Goal: Task Accomplishment & Management: Complete application form

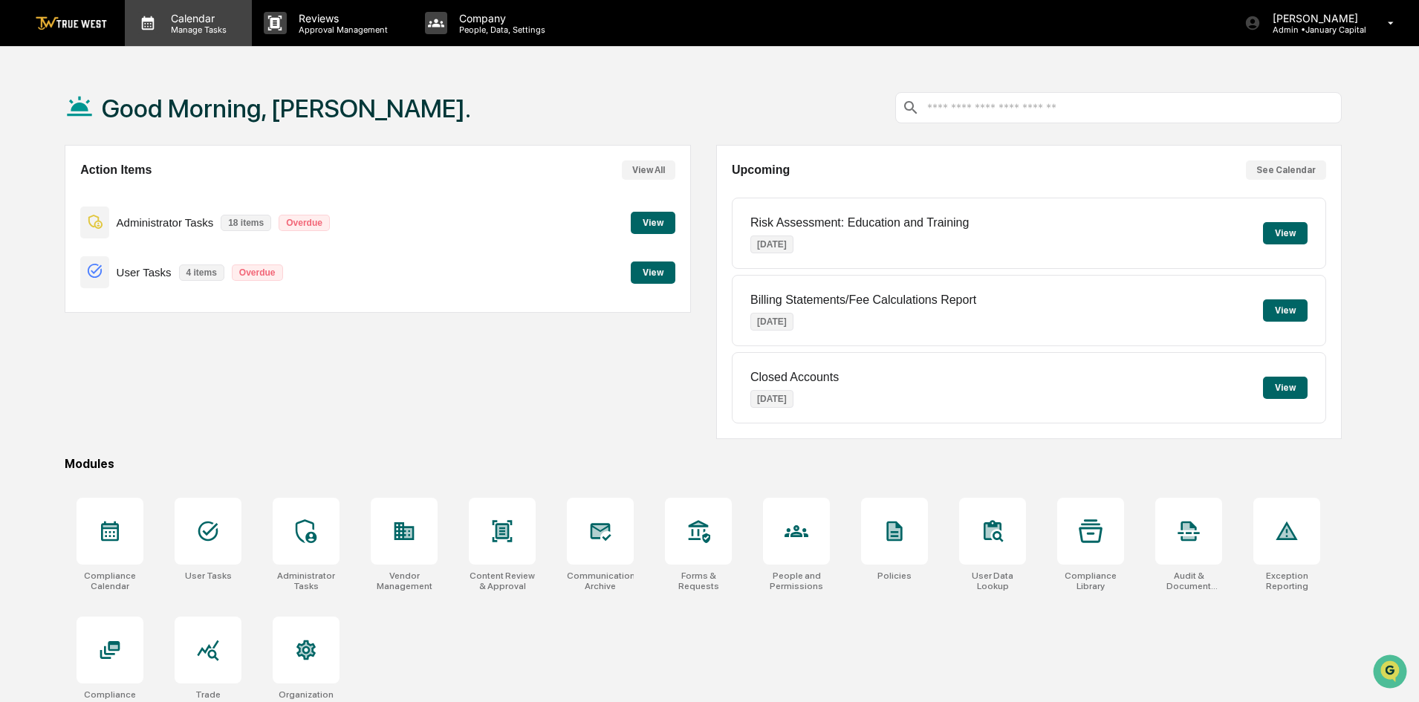
click at [200, 29] on p "Manage Tasks" at bounding box center [196, 30] width 75 height 10
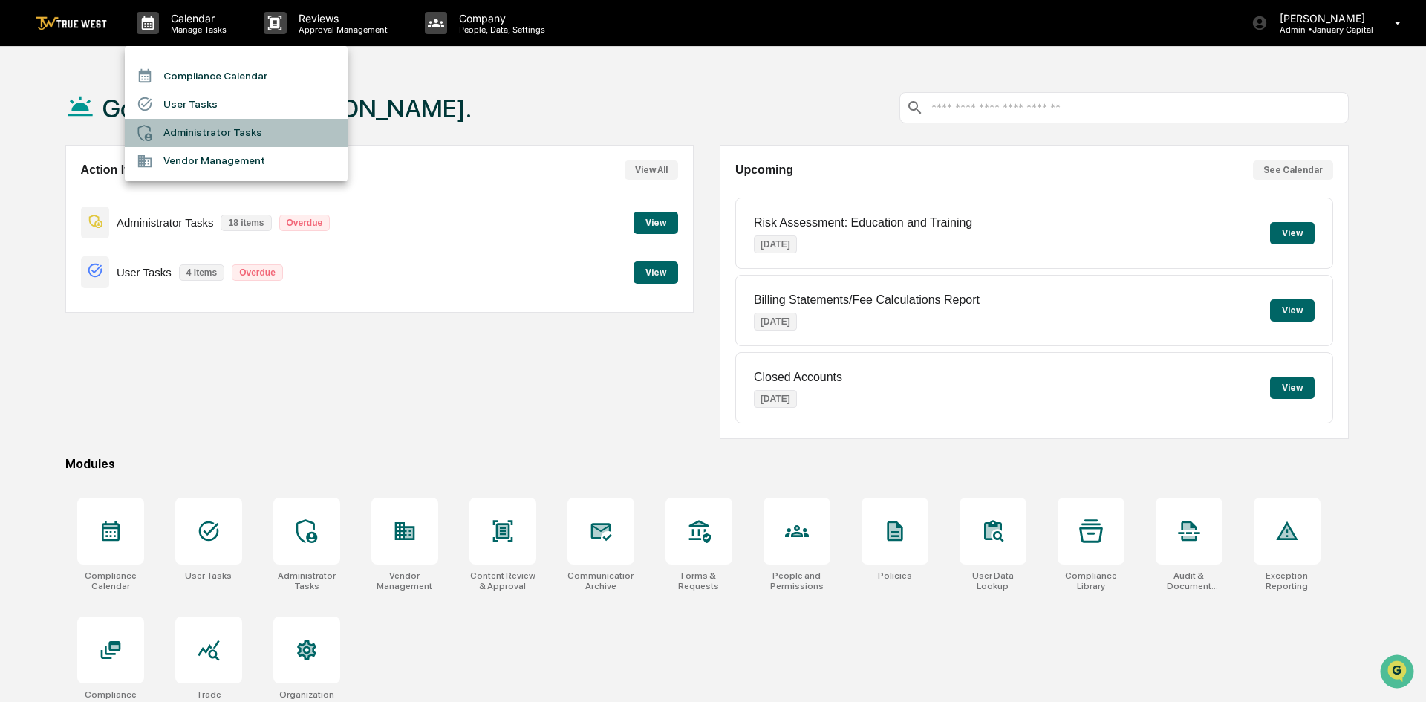
click at [215, 129] on li "Administrator Tasks" at bounding box center [236, 133] width 223 height 28
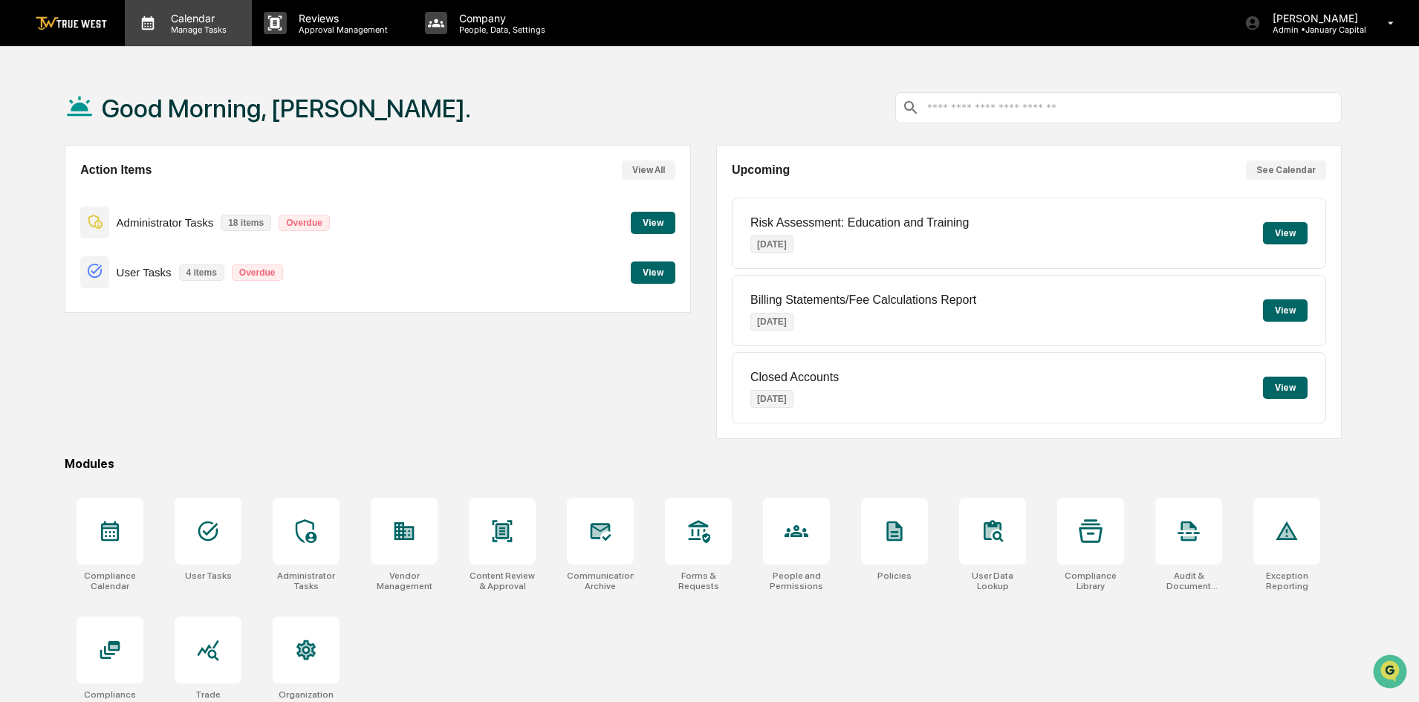
click at [194, 17] on p "Calendar" at bounding box center [196, 18] width 75 height 13
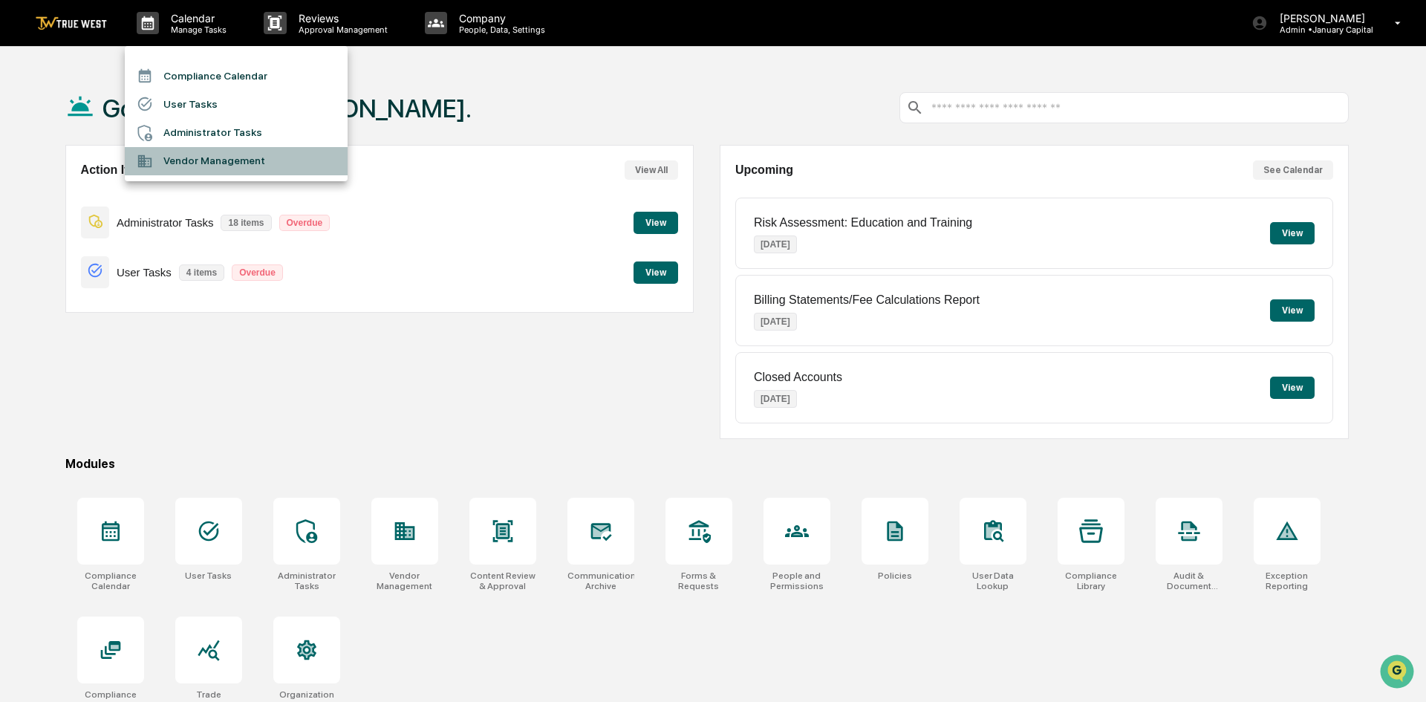
click at [216, 159] on li "Vendor Management" at bounding box center [236, 161] width 223 height 28
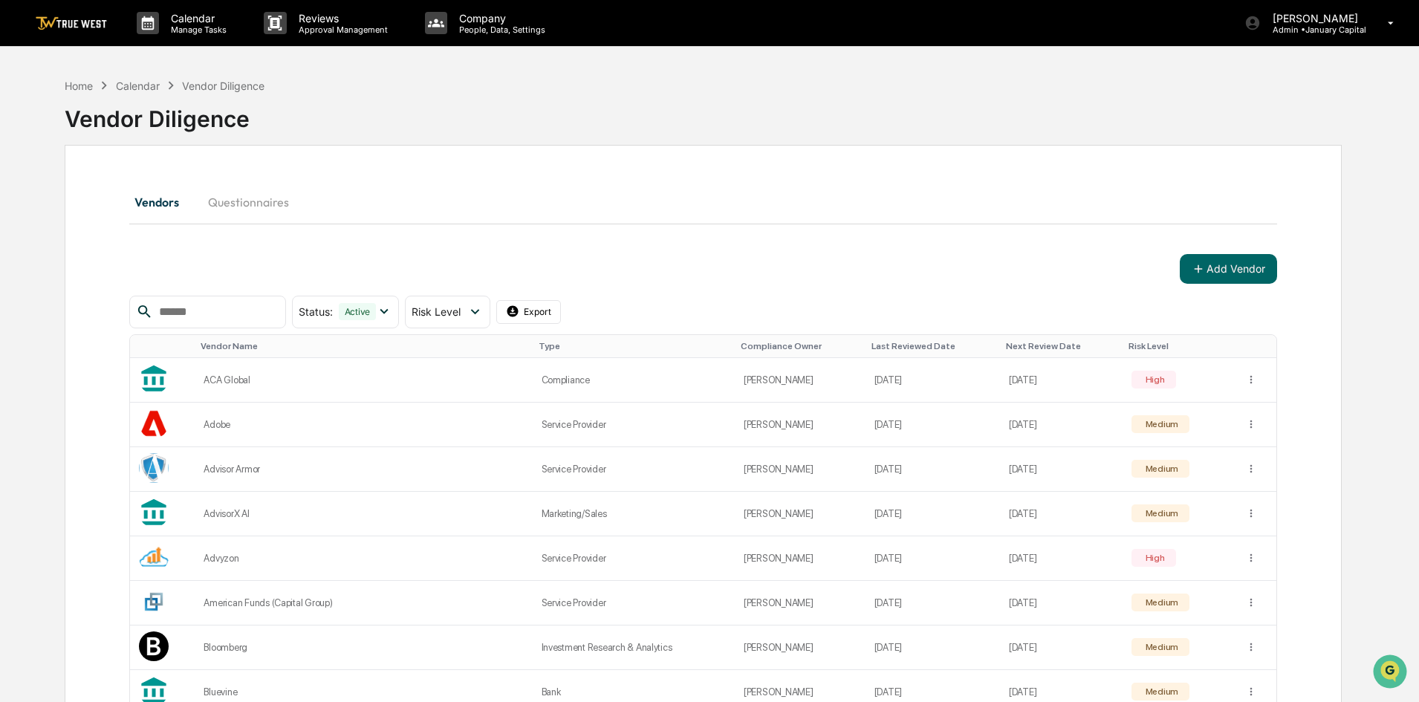
click at [253, 204] on button "Questionnaires" at bounding box center [248, 202] width 105 height 36
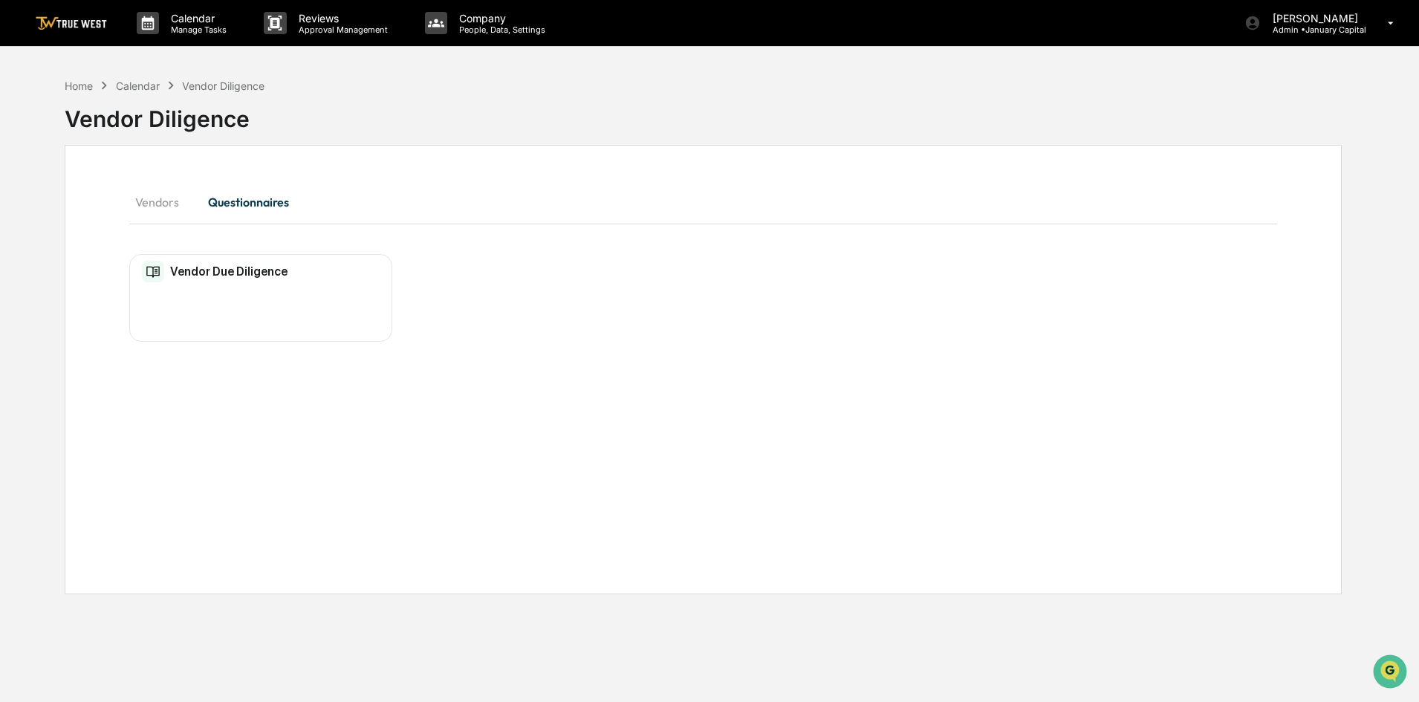
click at [216, 293] on div "Vendor Due Diligence No entries" at bounding box center [260, 298] width 263 height 88
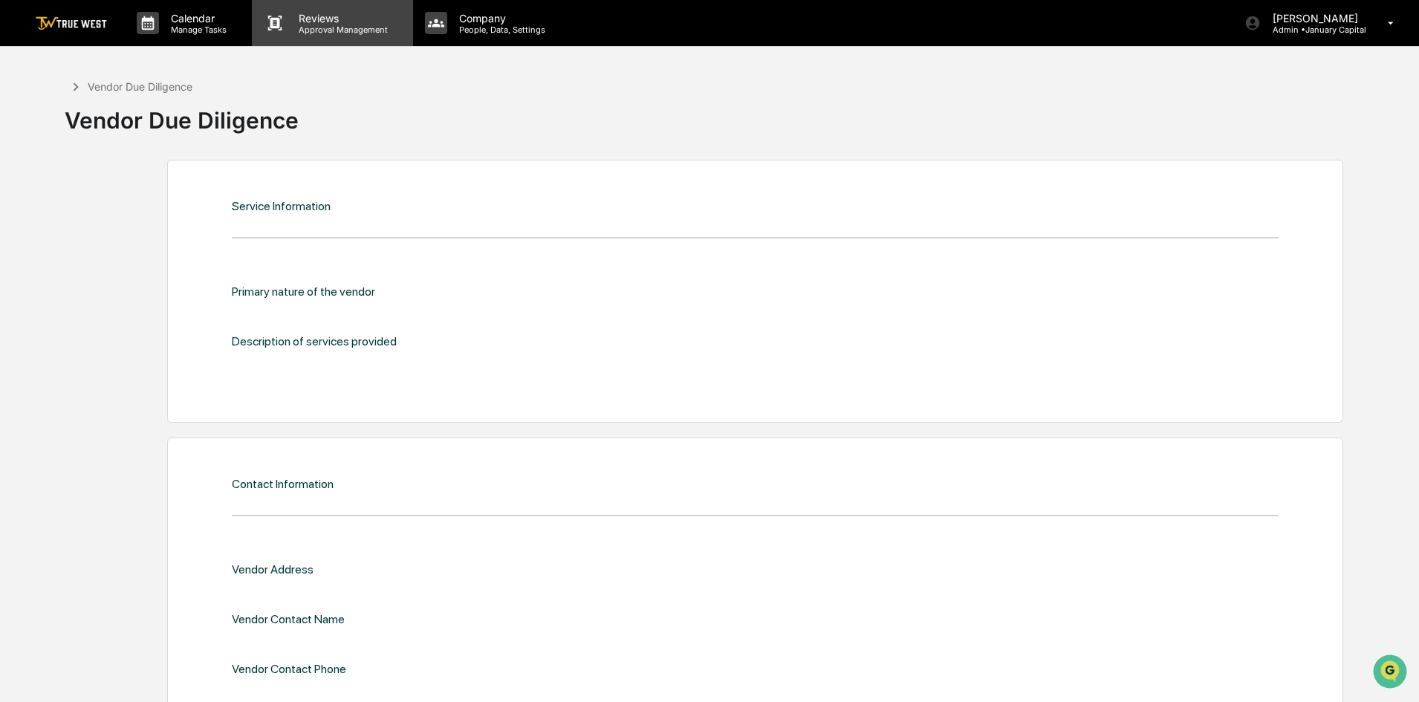
click at [336, 26] on p "Approval Management" at bounding box center [341, 30] width 108 height 10
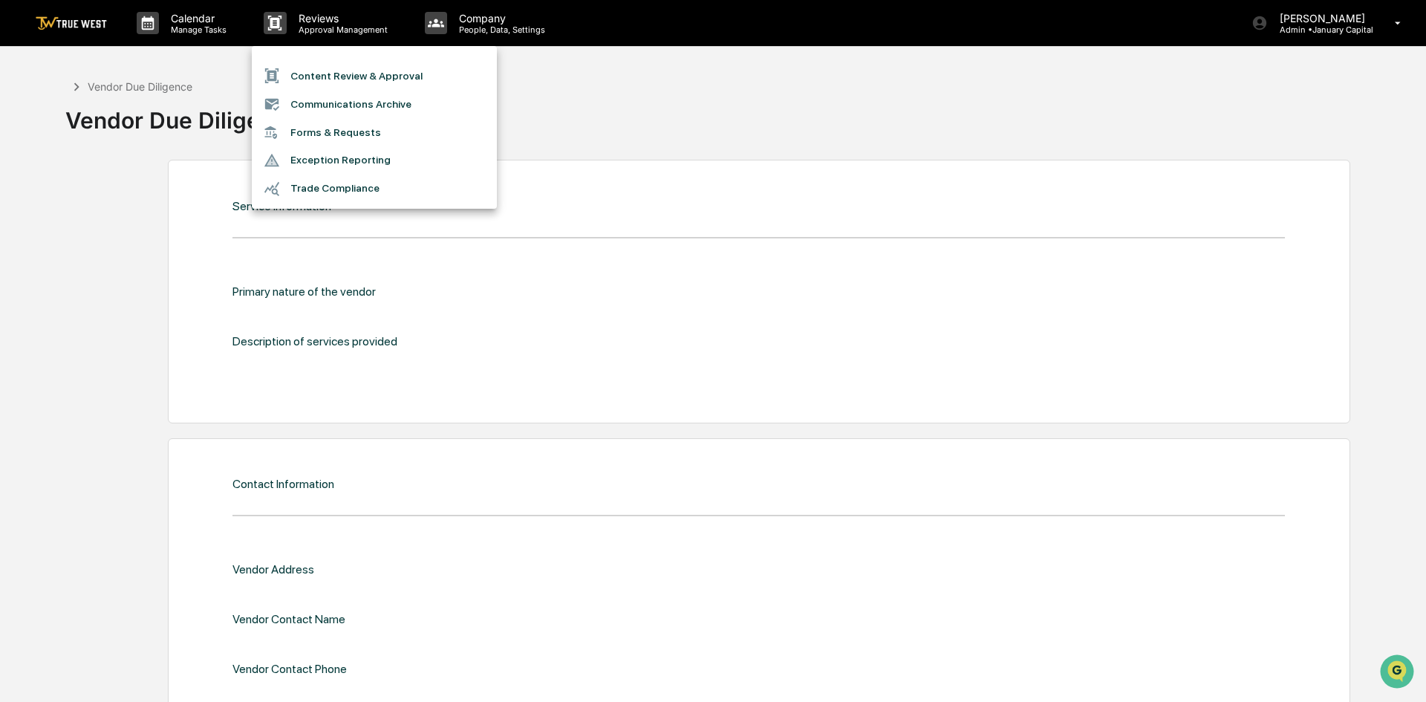
click at [207, 14] on div at bounding box center [713, 351] width 1426 height 702
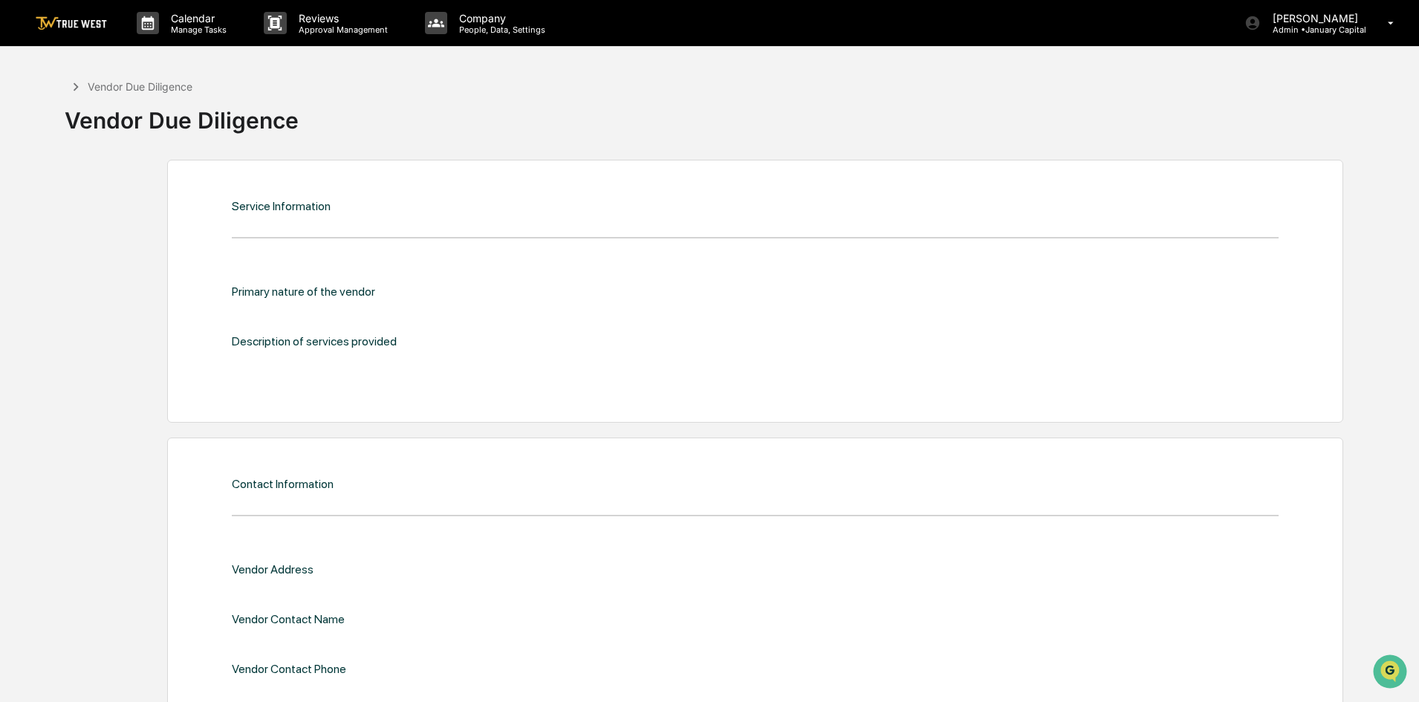
click at [201, 19] on p "Calendar" at bounding box center [196, 18] width 75 height 13
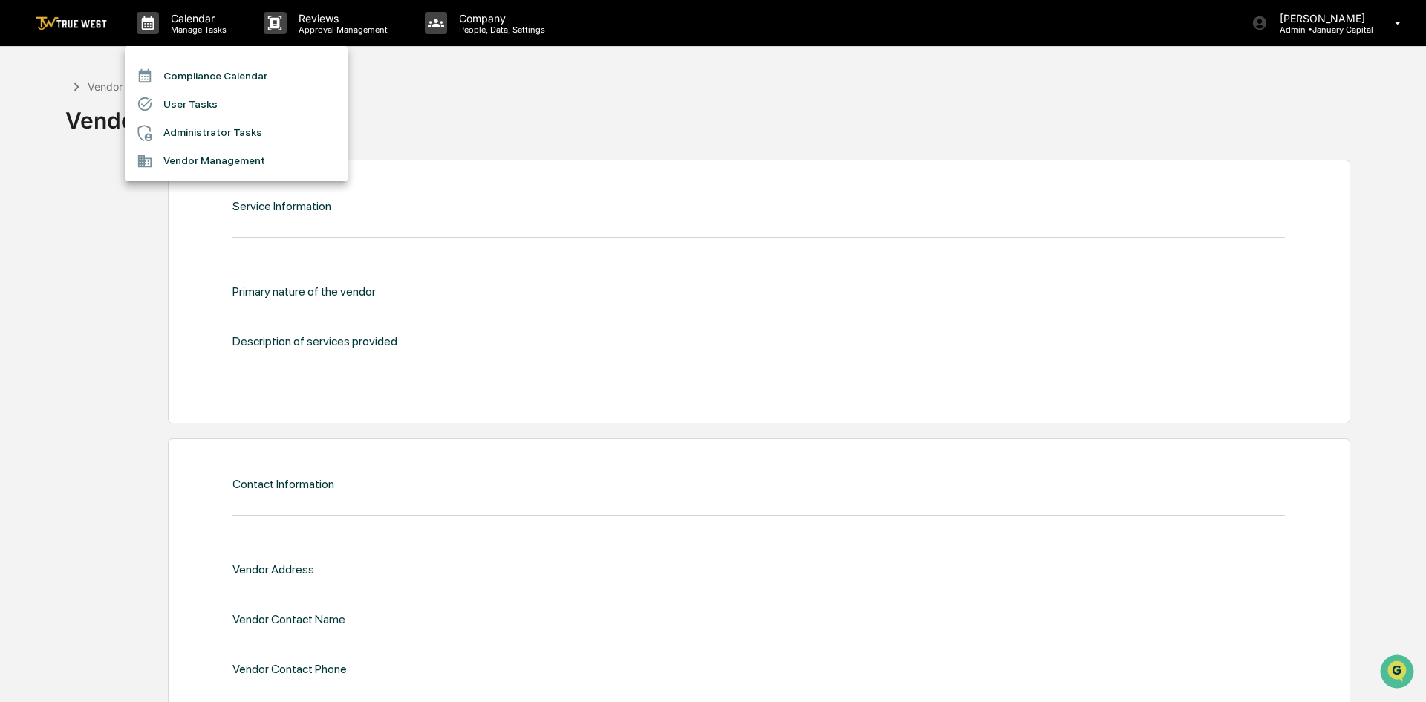
click at [224, 163] on li "Vendor Management" at bounding box center [236, 161] width 223 height 28
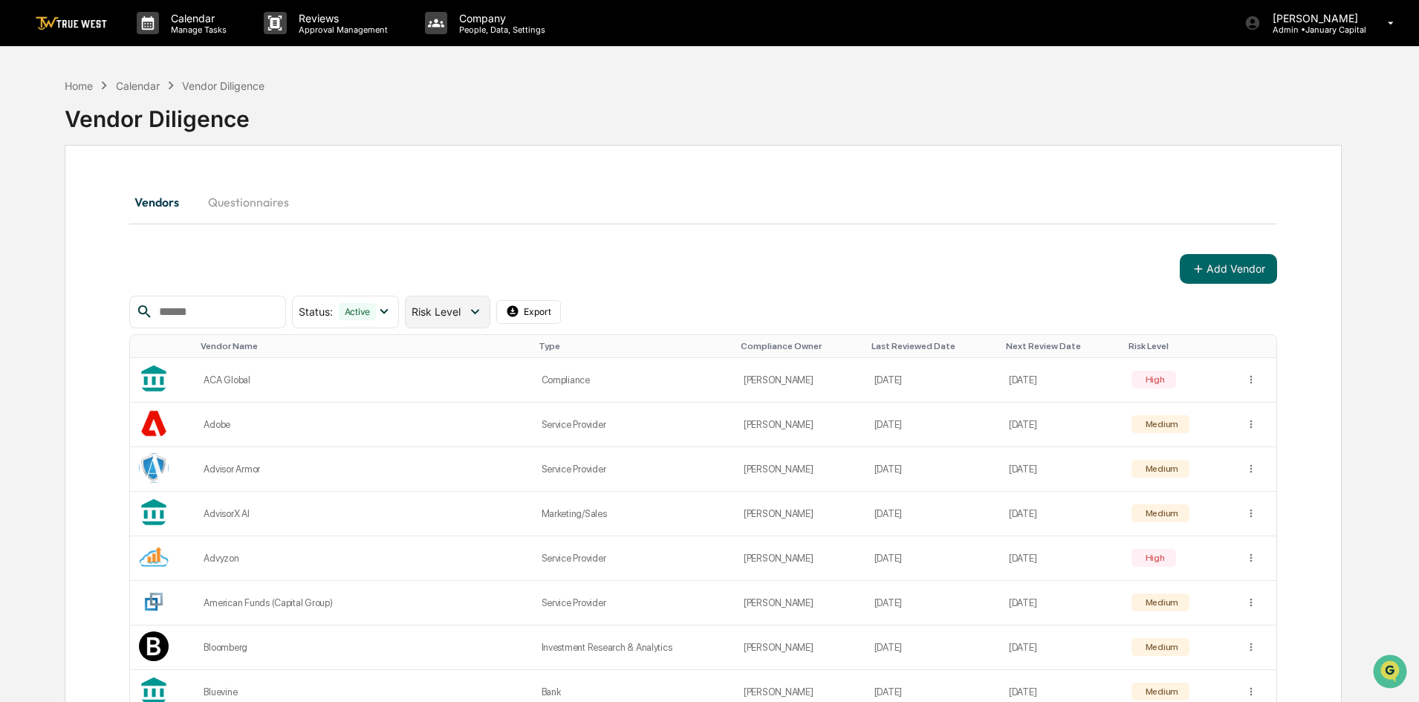
click at [483, 315] on icon at bounding box center [475, 311] width 16 height 16
click at [431, 465] on div at bounding box center [424, 464] width 13 height 13
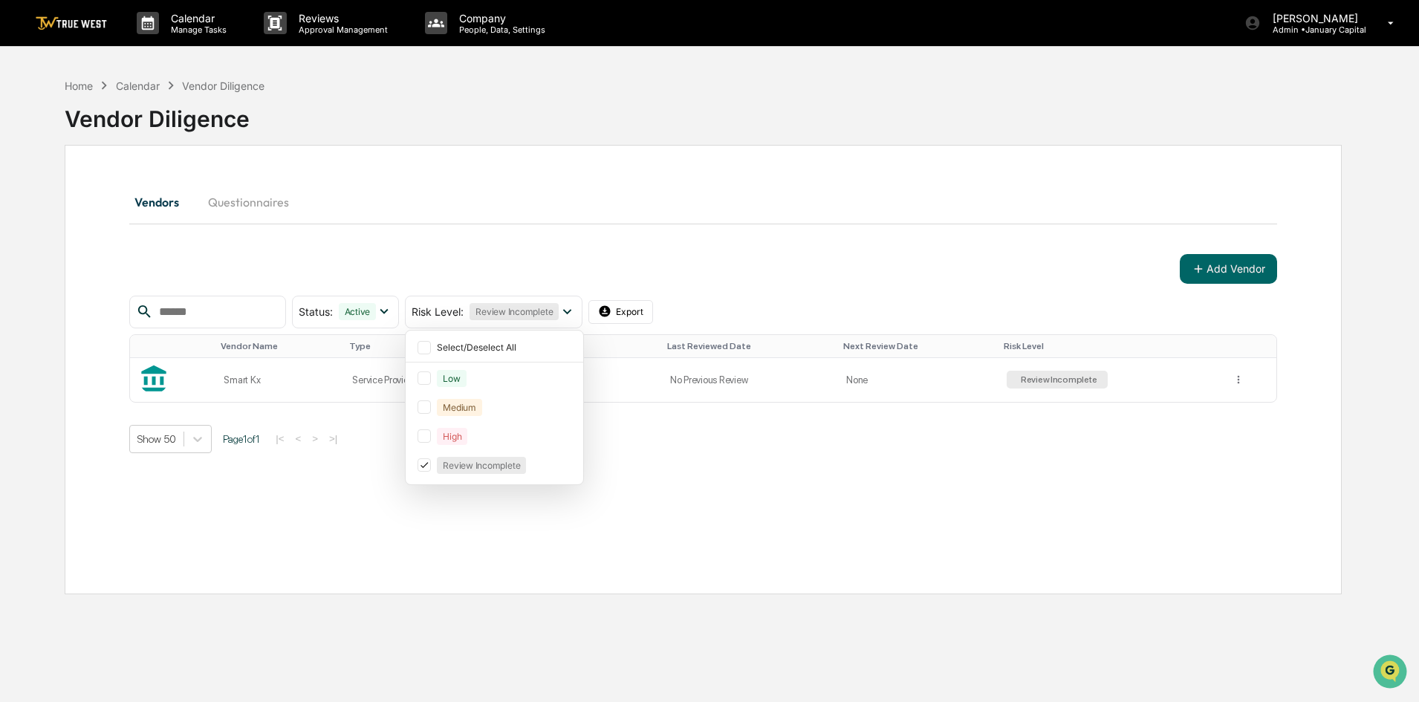
click at [863, 483] on div "Vendors Questionnaires Add Vendor Status : Active Select/Deselect All Active Ar…" at bounding box center [703, 369] width 1277 height 449
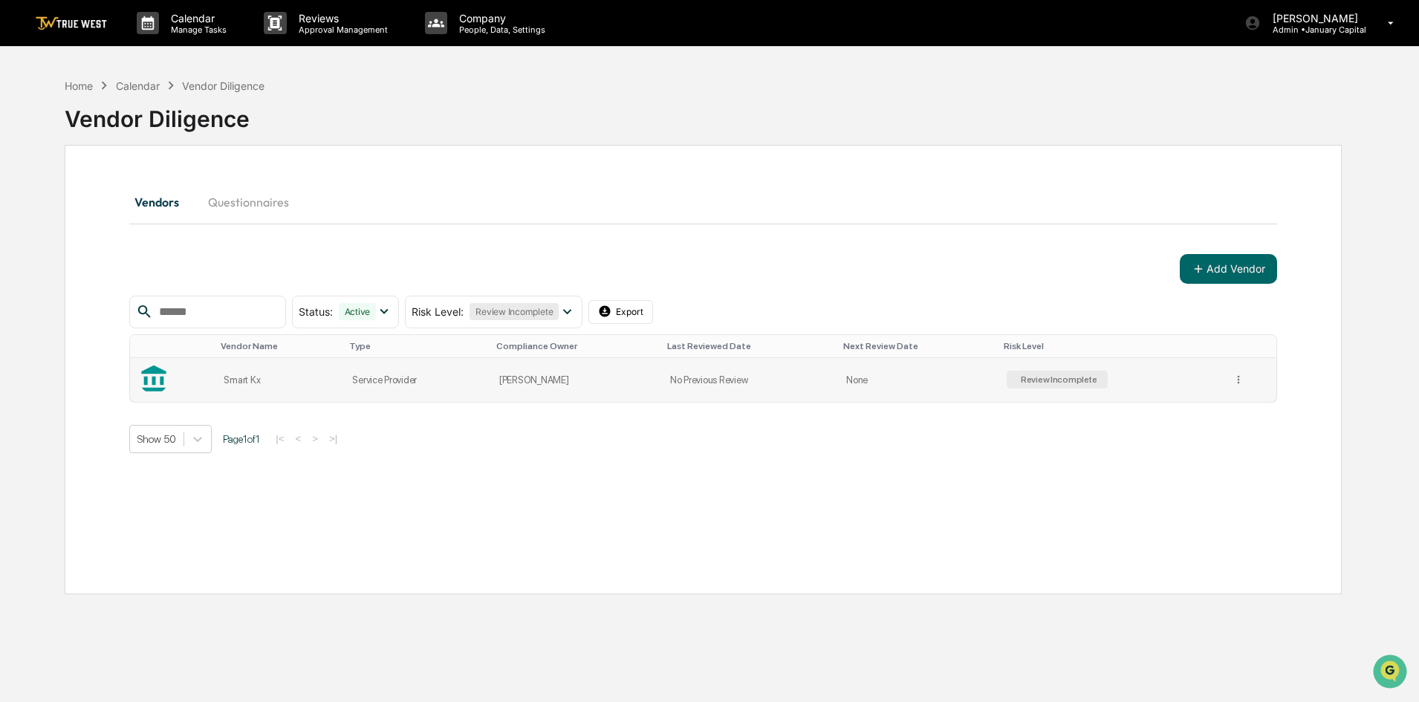
click at [279, 373] on td "Smart Kx" at bounding box center [279, 380] width 129 height 44
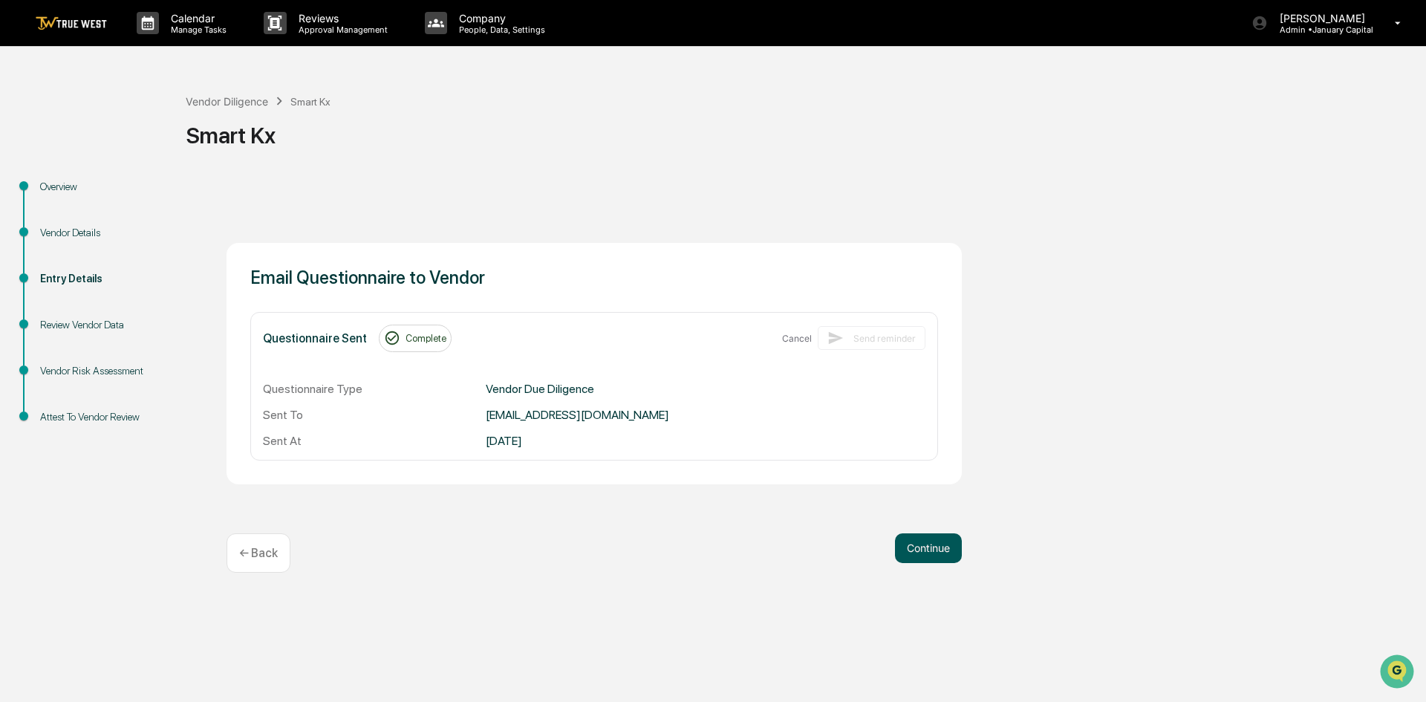
click at [924, 544] on button "Continue" at bounding box center [928, 548] width 67 height 30
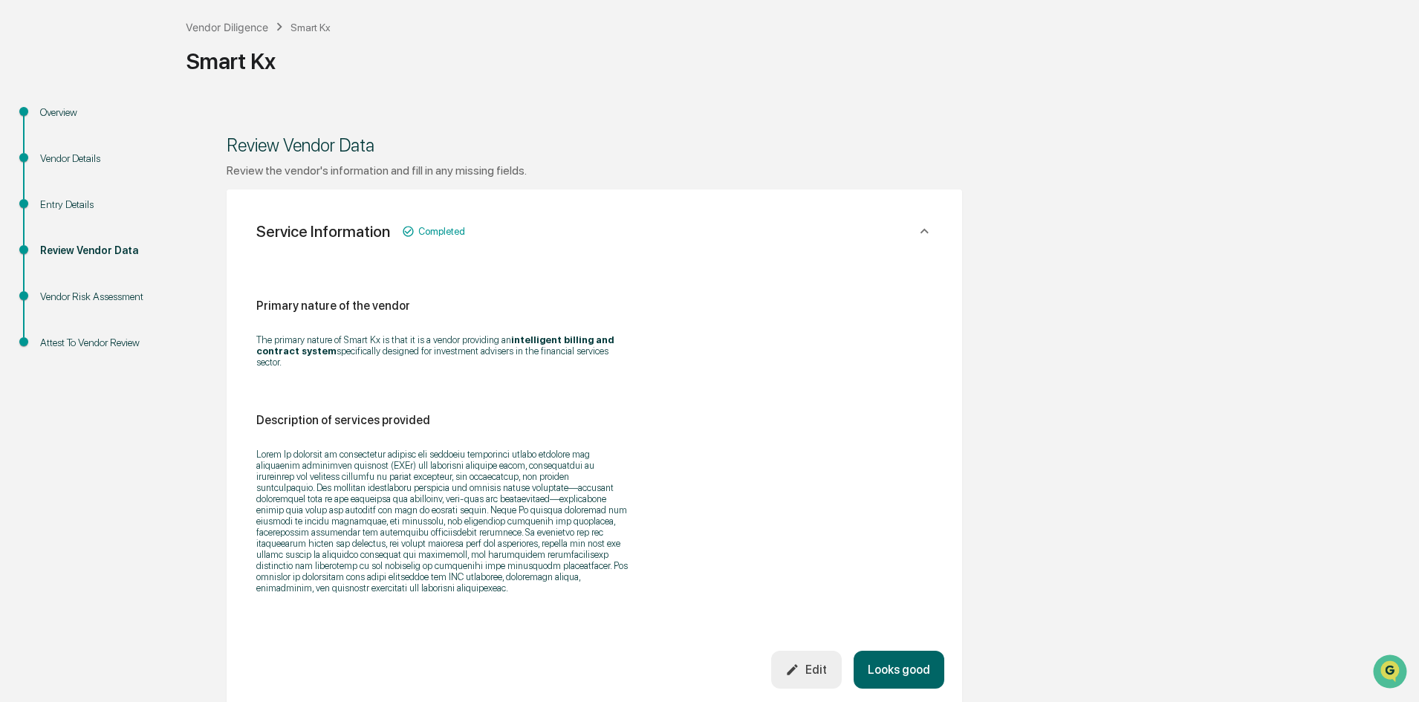
scroll to position [149, 0]
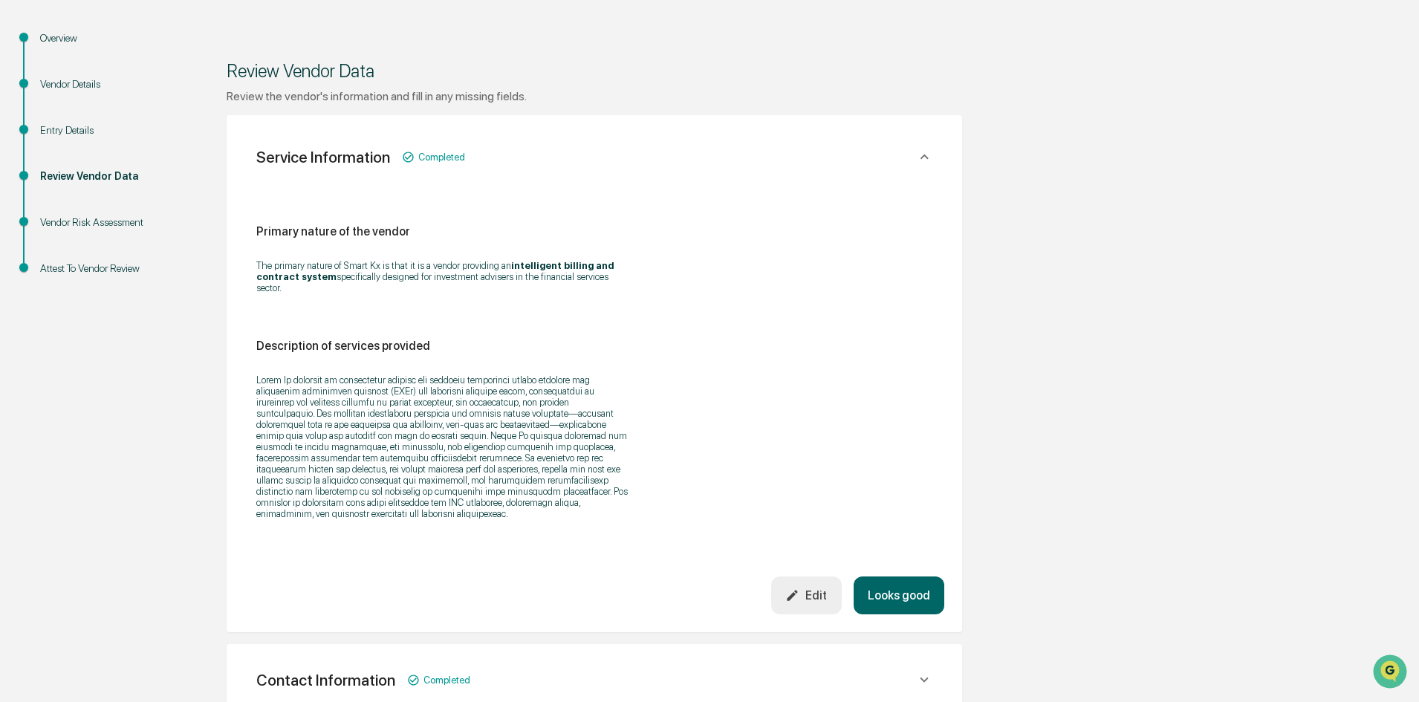
drag, startPoint x: 250, startPoint y: 267, endPoint x: 623, endPoint y: 273, distance: 373.7
click at [623, 273] on div "Primary nature of the vendor The primary nature of Smart Kx is that it is a ven…" at bounding box center [594, 378] width 700 height 395
click at [631, 317] on div "Primary nature of the vendor The primary nature of Smart Kx is that it is a ven…" at bounding box center [594, 376] width 676 height 305
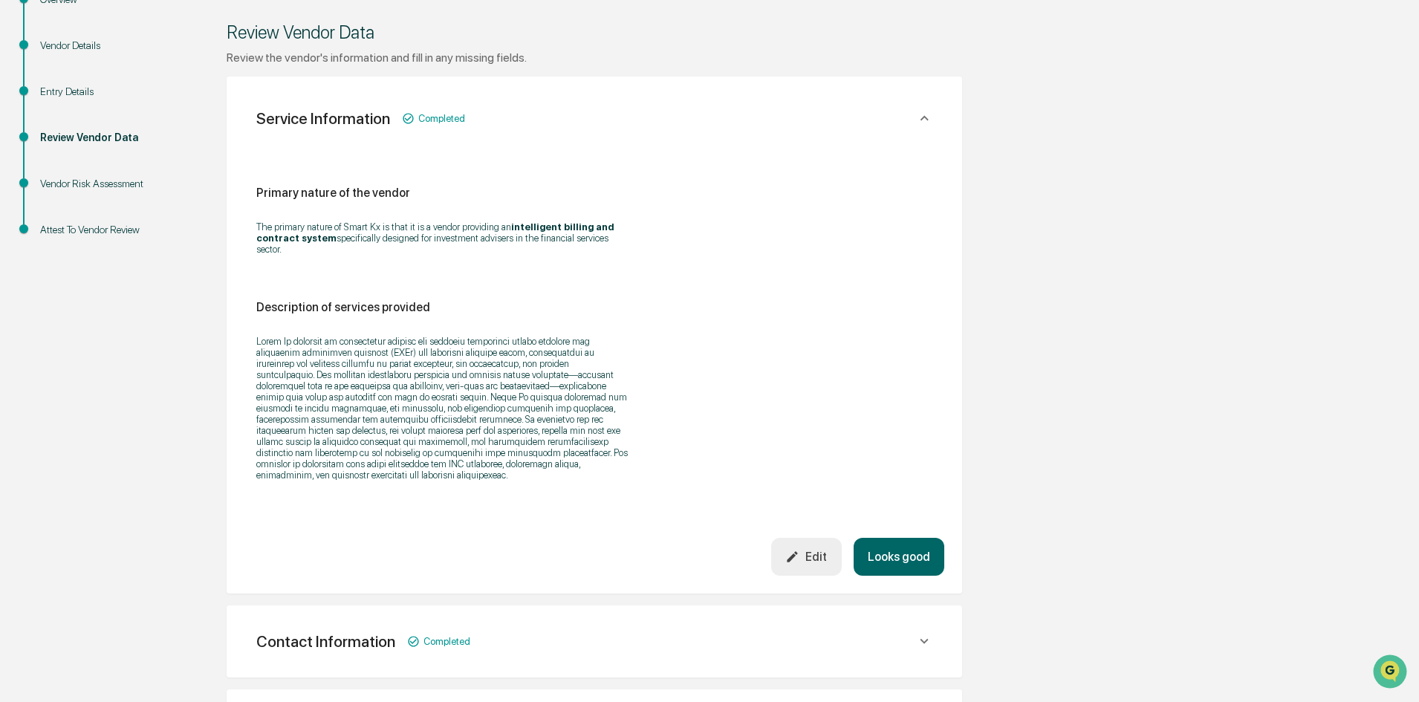
scroll to position [223, 0]
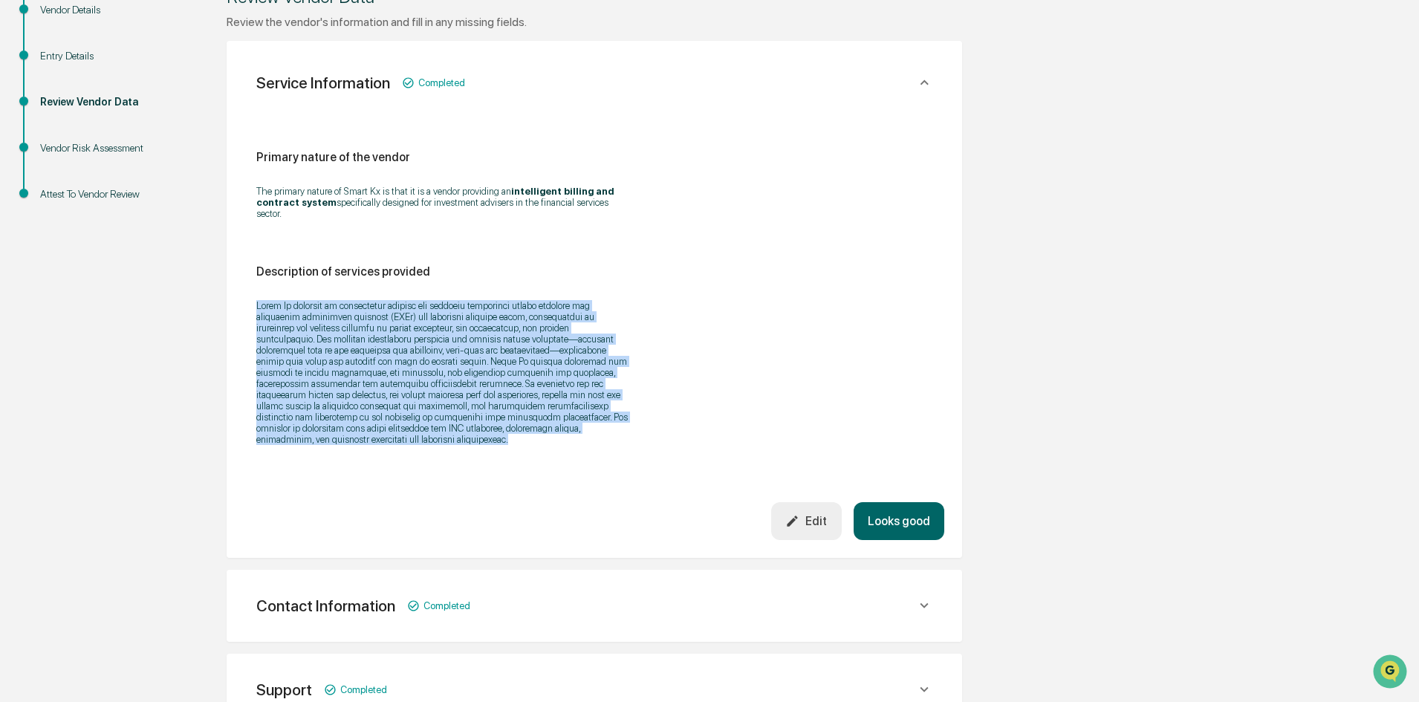
drag, startPoint x: 247, startPoint y: 293, endPoint x: 612, endPoint y: 429, distance: 389.3
click at [612, 429] on div "Primary nature of the vendor The primary nature of Smart Kx is that it is a ven…" at bounding box center [594, 304] width 700 height 395
click at [925, 513] on button "Looks good" at bounding box center [899, 521] width 91 height 38
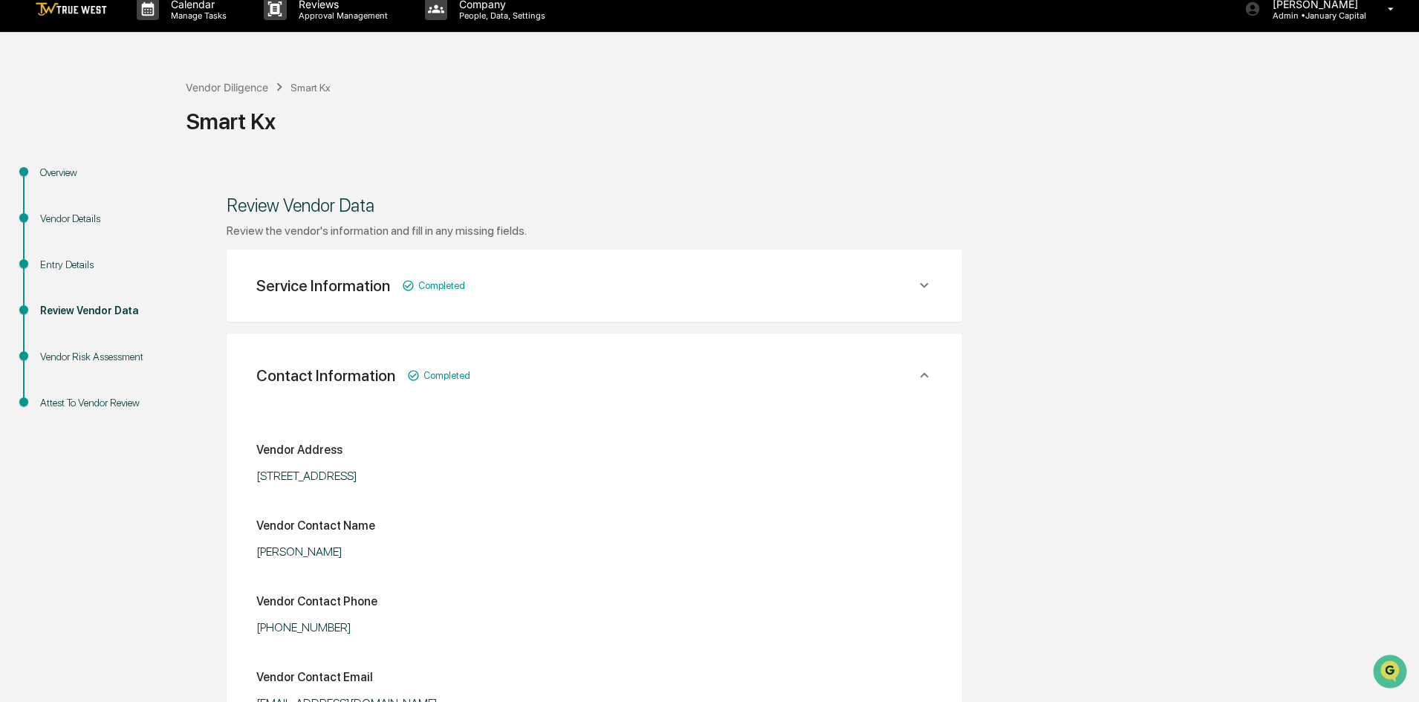
scroll to position [0, 0]
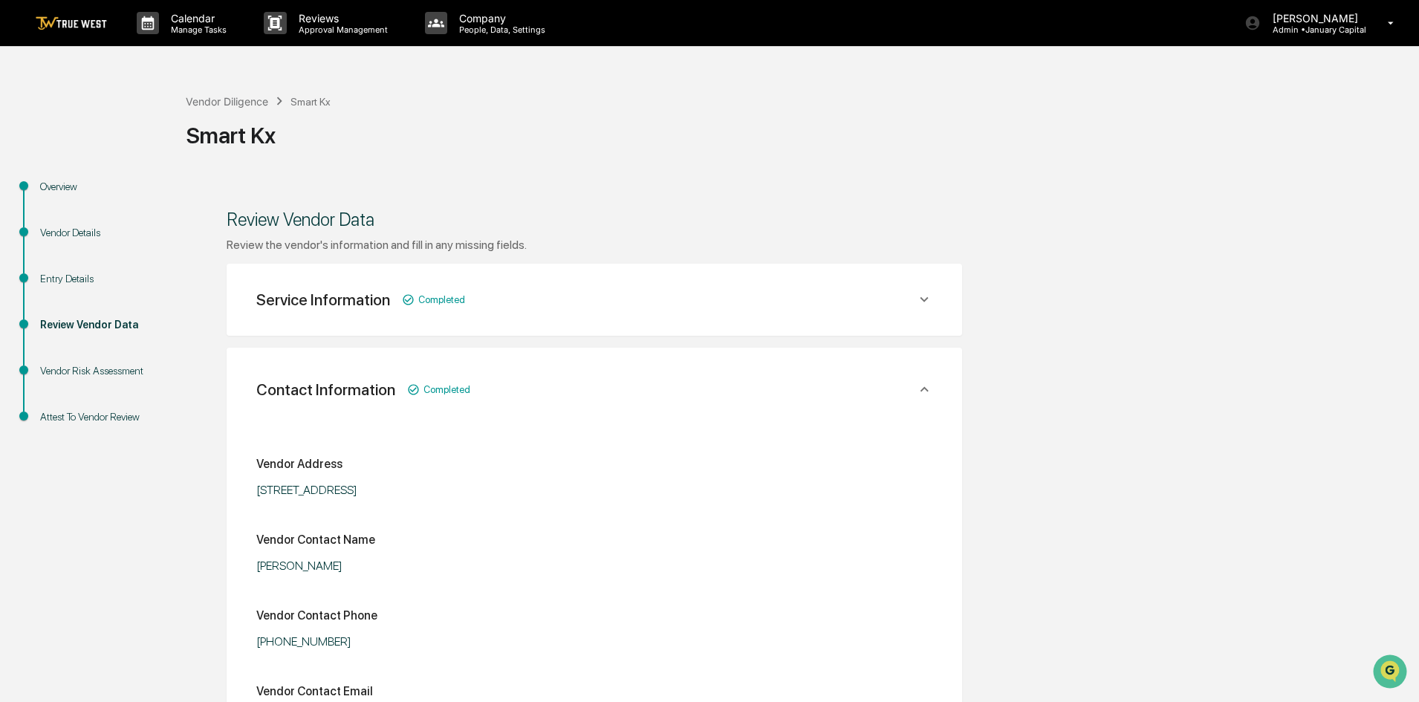
click at [890, 311] on div "Service Information Completed" at bounding box center [594, 300] width 700 height 36
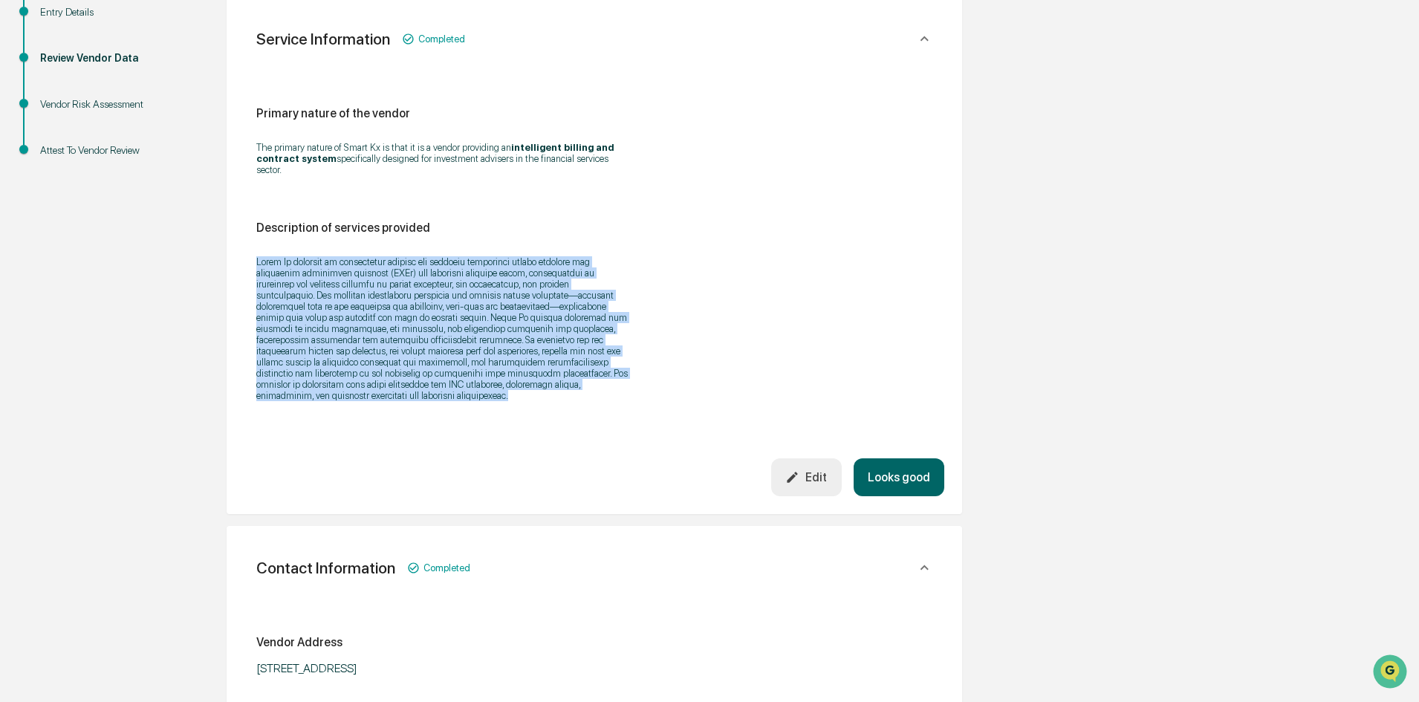
scroll to position [297, 0]
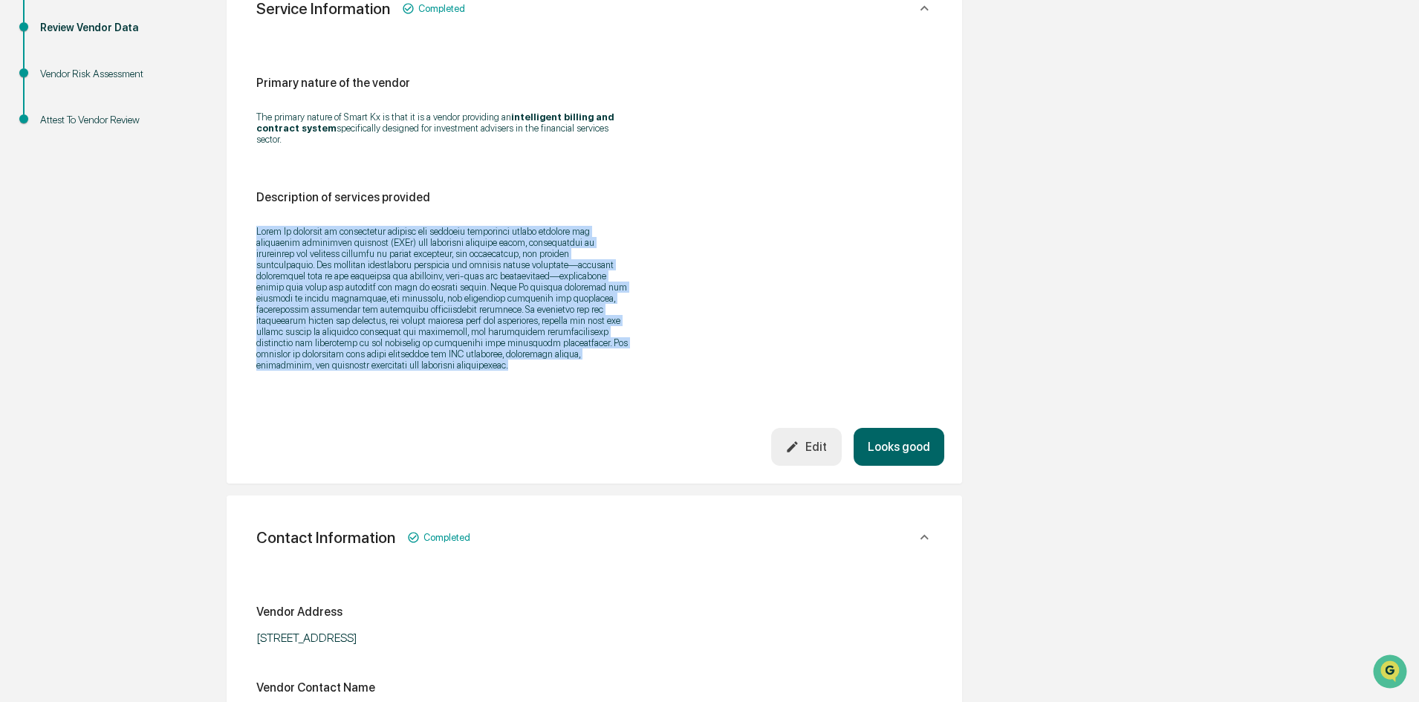
click at [998, 341] on div "Review Vendor Data Review the vendor's information and fill in any missing fiel…" at bounding box center [594, 635] width 817 height 1510
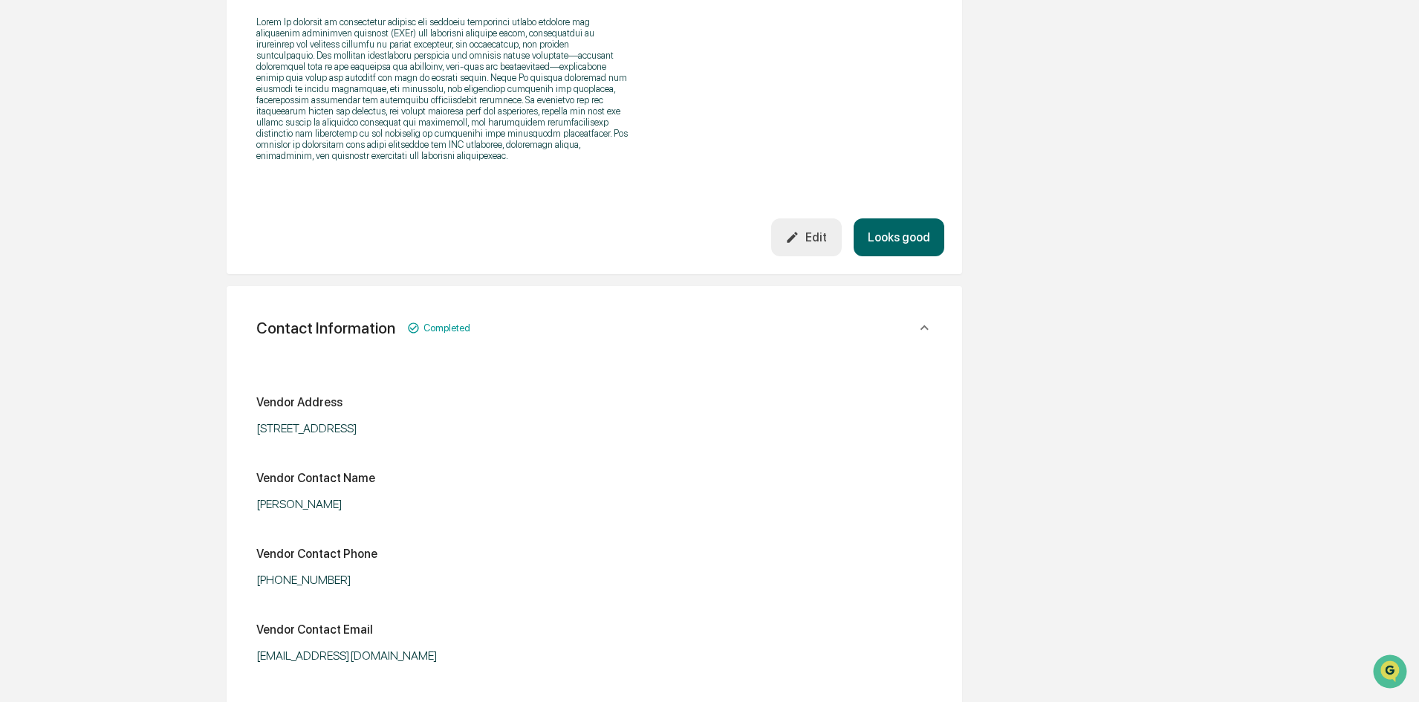
scroll to position [223, 0]
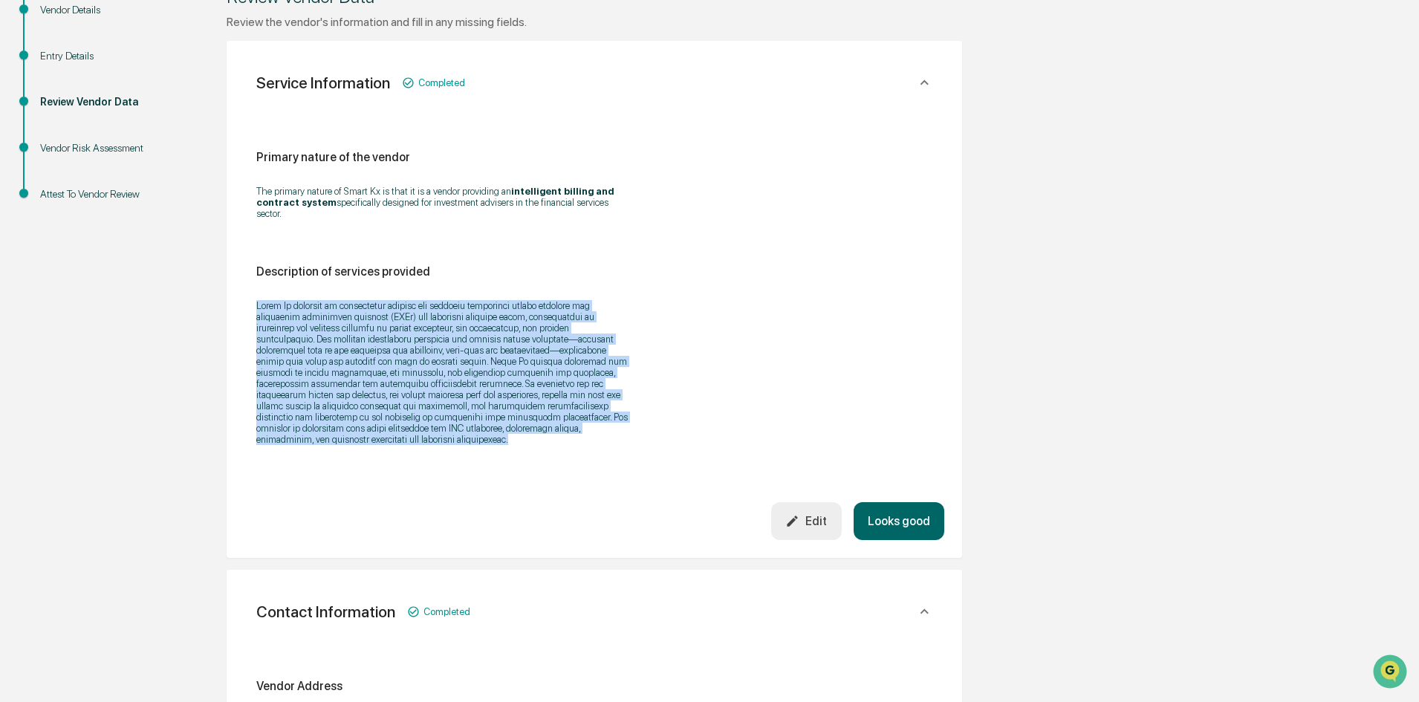
drag, startPoint x: 338, startPoint y: 429, endPoint x: 256, endPoint y: 299, distance: 154.0
click at [256, 299] on div "Primary nature of the vendor The primary nature of Smart Kx is that it is a ven…" at bounding box center [594, 304] width 700 height 395
copy p "Lorem Ip dolorsit am consectetur adipisc eli seddoeiu temporinci utlabo etdolor…"
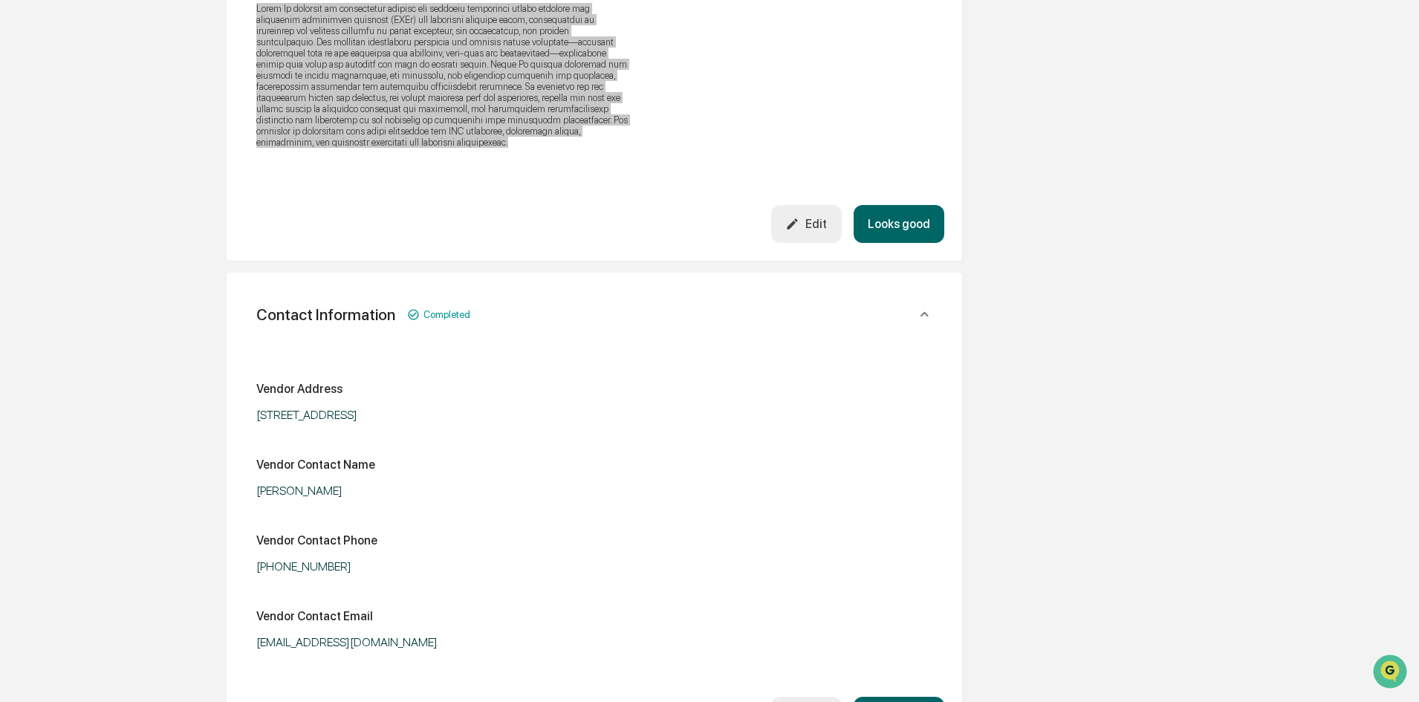
scroll to position [594, 0]
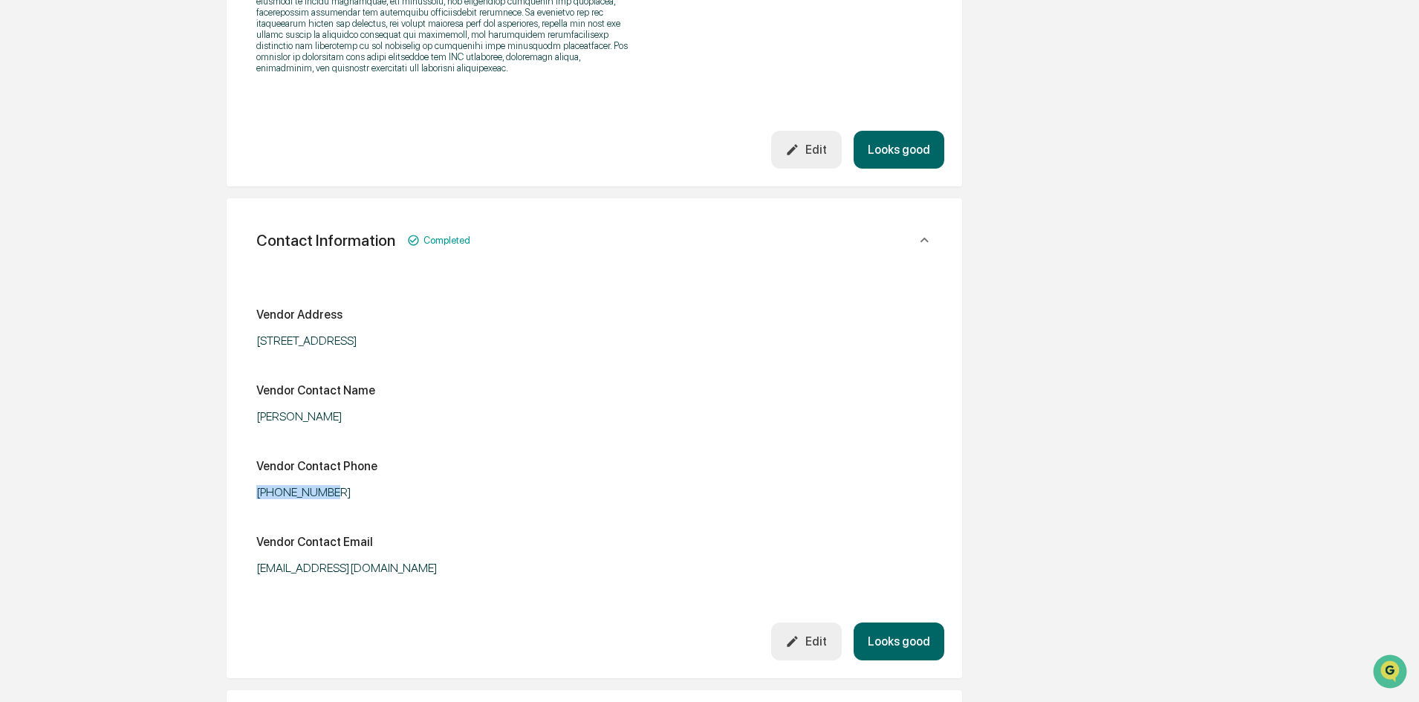
drag, startPoint x: 334, startPoint y: 481, endPoint x: 257, endPoint y: 486, distance: 77.4
click at [257, 486] on div "[PHONE_NUMBER]" at bounding box center [441, 492] width 371 height 14
copy div "[PHONE_NUMBER]"
drag, startPoint x: 345, startPoint y: 559, endPoint x: 257, endPoint y: 556, distance: 88.5
click at [257, 561] on div "[EMAIL_ADDRESS][DOMAIN_NAME]" at bounding box center [441, 568] width 371 height 14
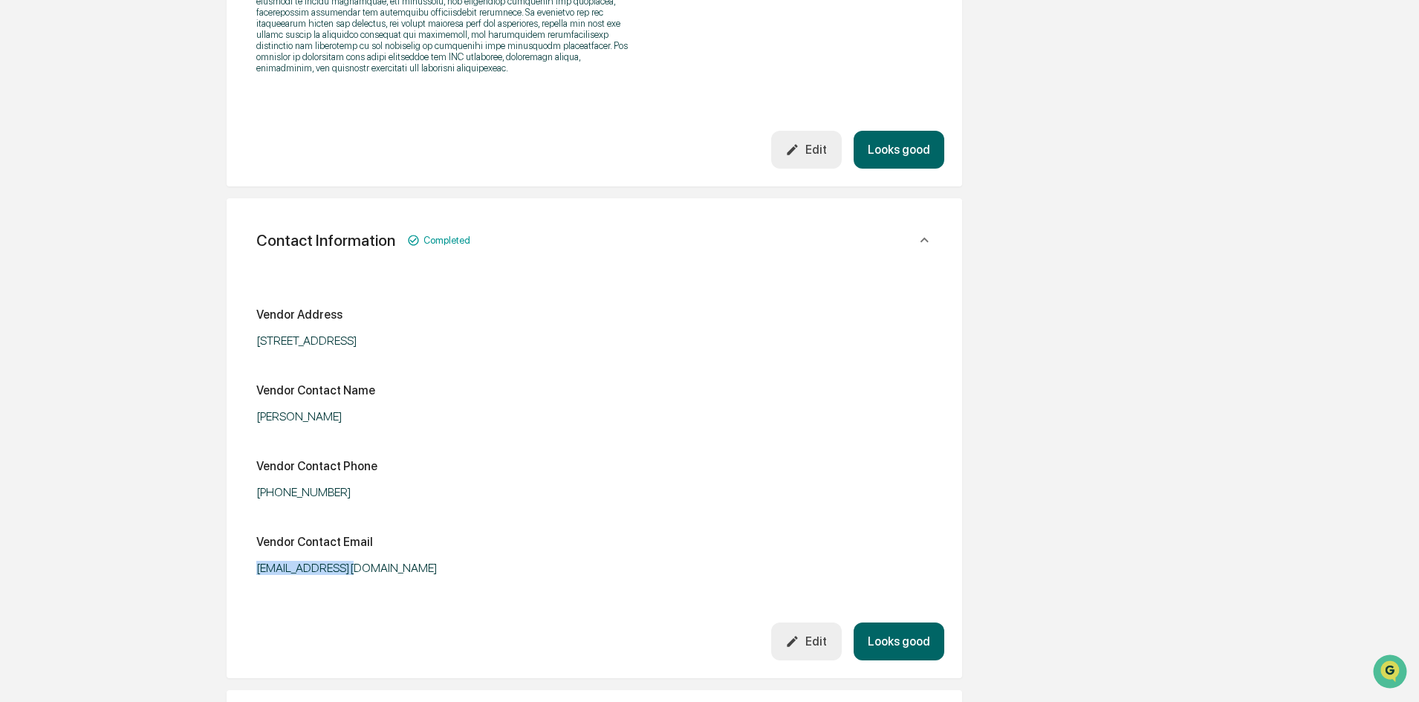
copy div "[EMAIL_ADDRESS][DOMAIN_NAME]"
click at [538, 463] on div "Vendor Contact Phone [PHONE_NUMBER]" at bounding box center [594, 479] width 676 height 40
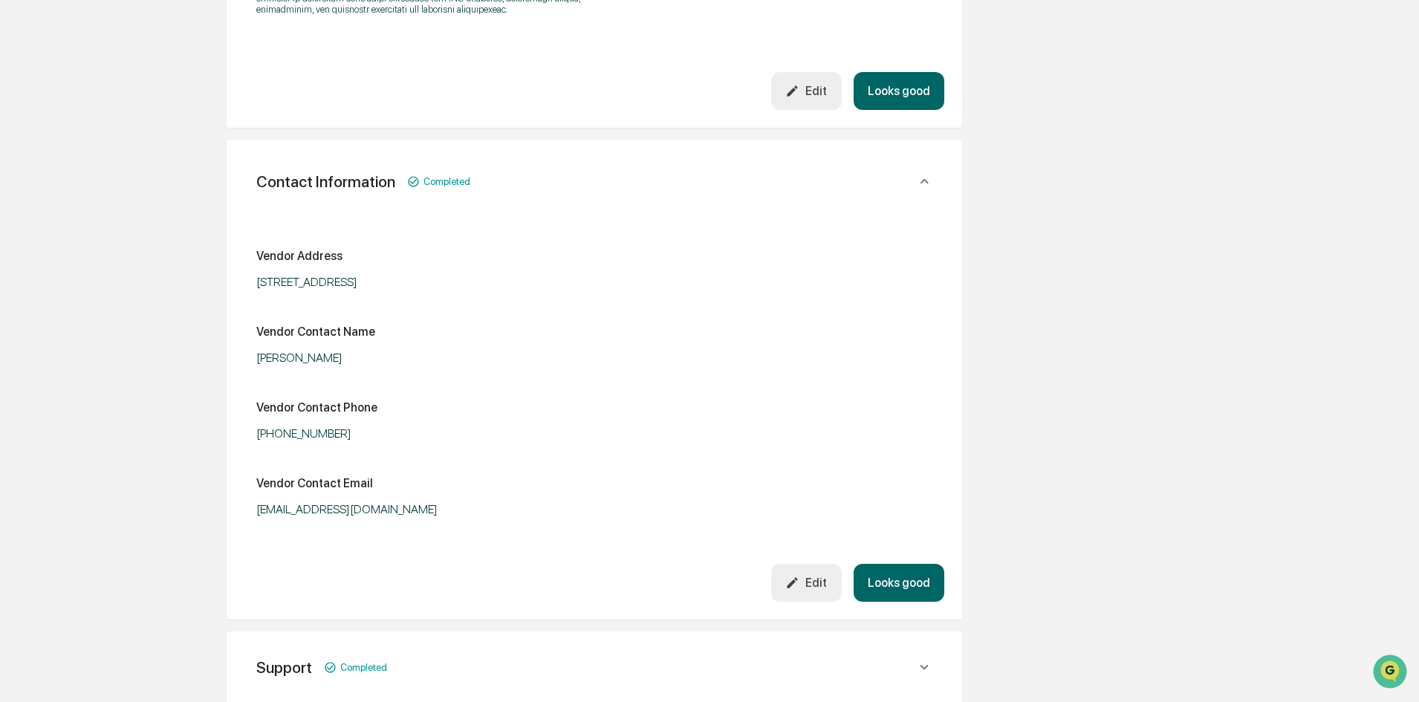
scroll to position [669, 0]
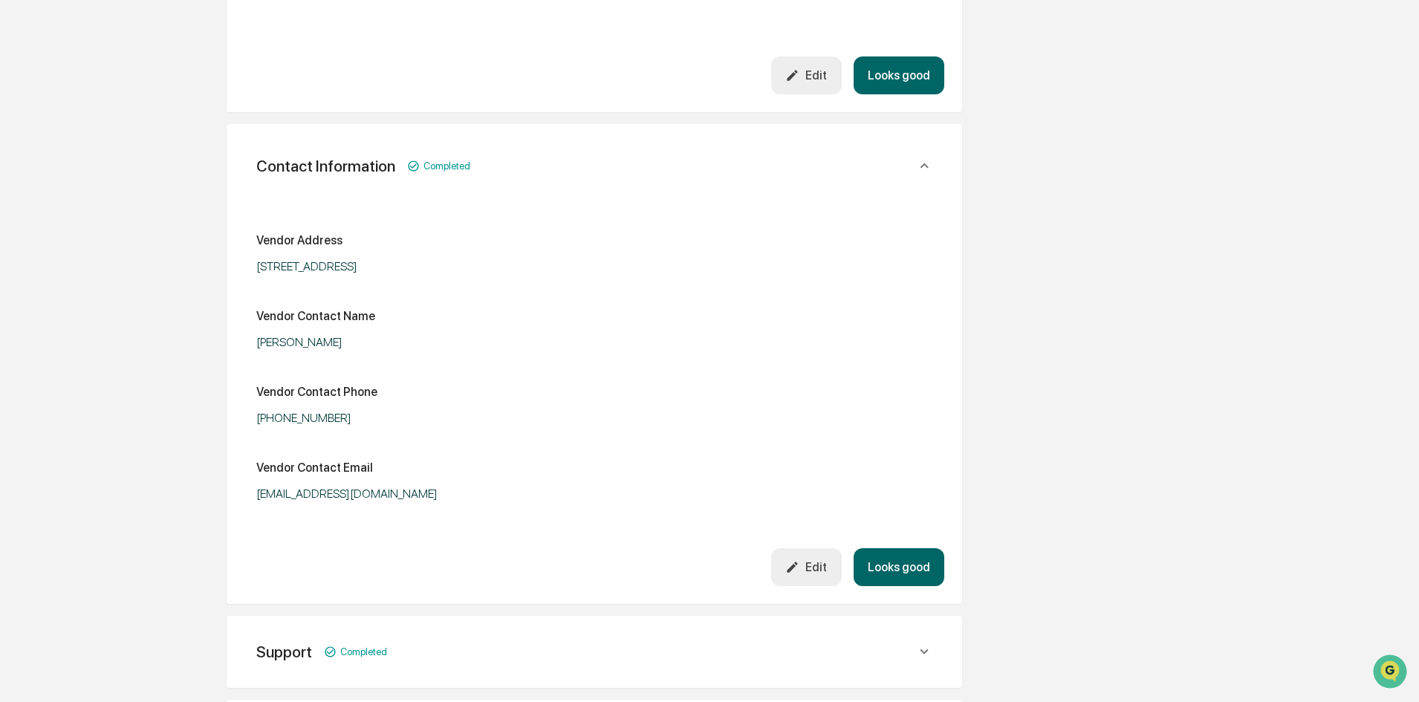
click at [906, 556] on button "Looks good" at bounding box center [899, 567] width 91 height 38
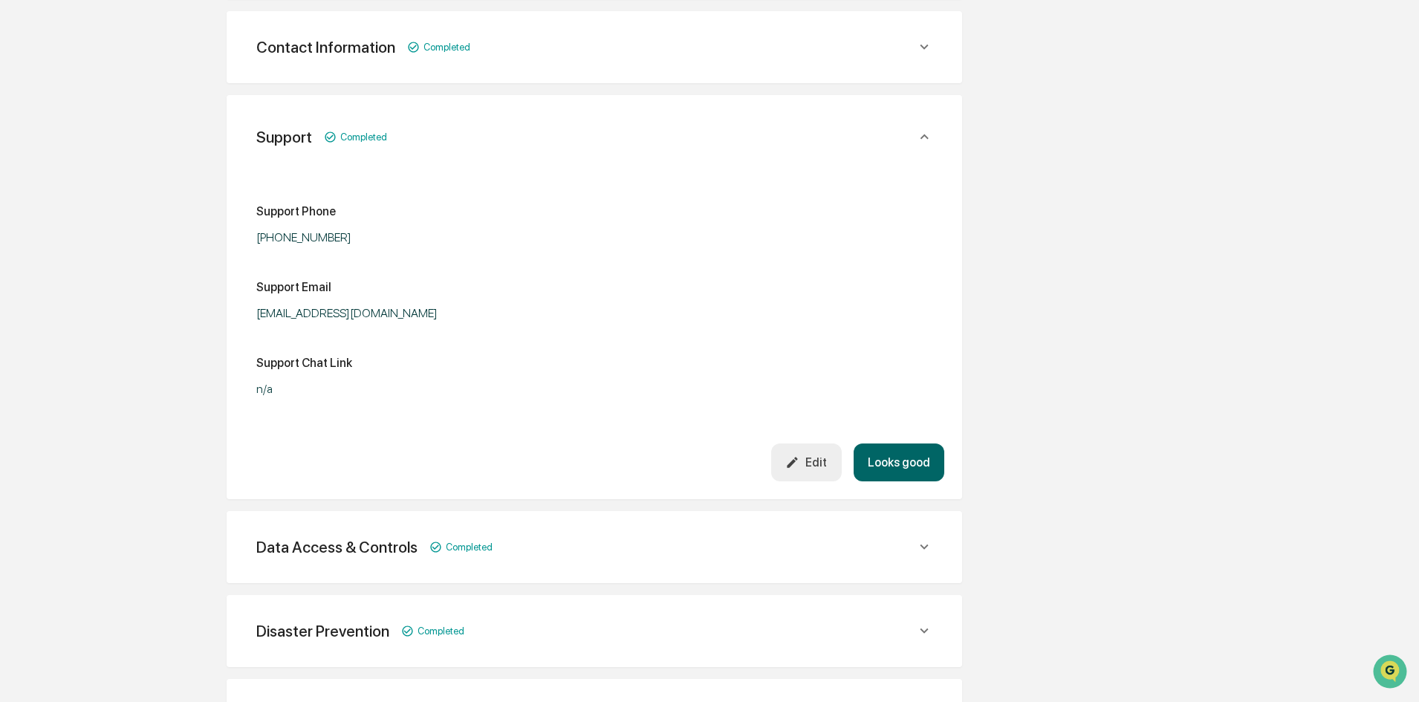
scroll to position [707, 0]
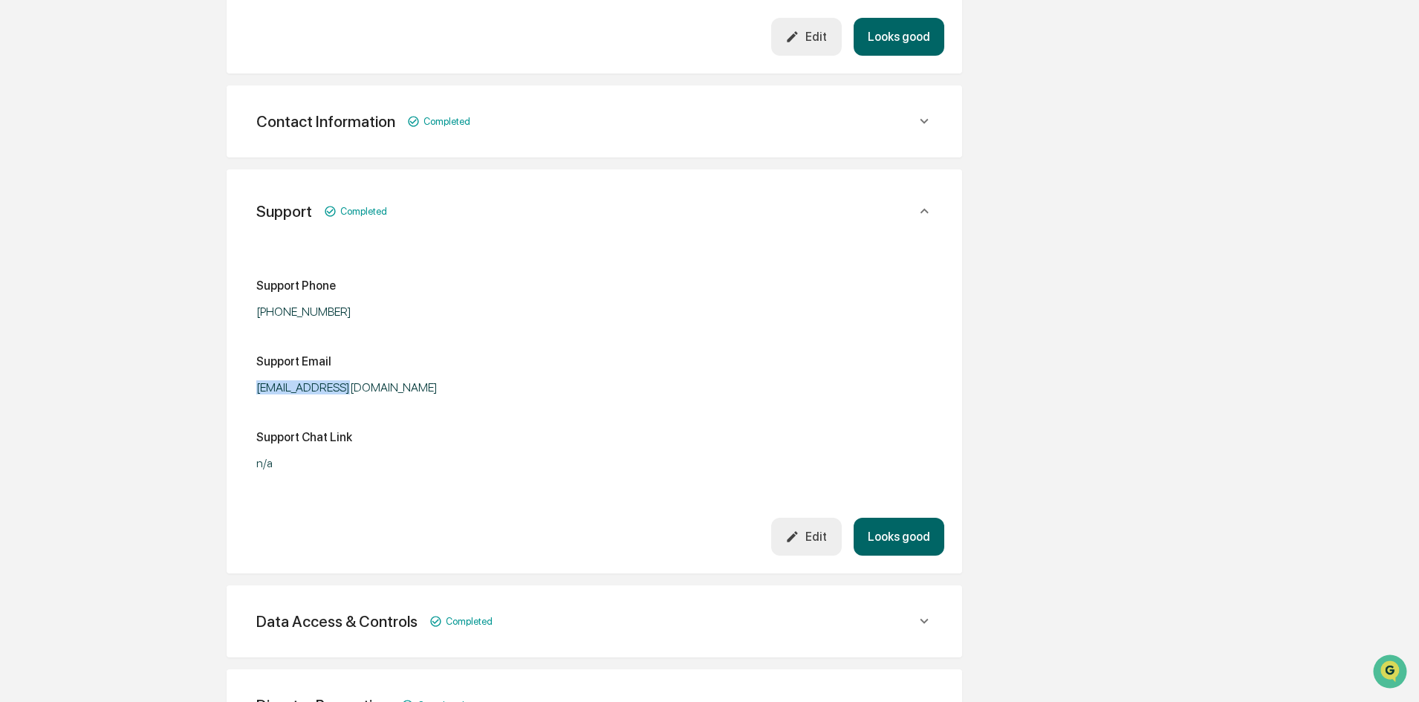
drag, startPoint x: 347, startPoint y: 377, endPoint x: 252, endPoint y: 376, distance: 95.1
click at [252, 376] on div "Support Phone [PHONE_NUMBER] Support Email [EMAIL_ADDRESS][DOMAIN_NAME] Support…" at bounding box center [594, 377] width 700 height 282
copy div "[EMAIL_ADDRESS][DOMAIN_NAME]"
drag, startPoint x: 351, startPoint y: 299, endPoint x: 253, endPoint y: 307, distance: 98.3
click at [253, 307] on div "Support Phone [PHONE_NUMBER] Support Email [EMAIL_ADDRESS][DOMAIN_NAME] Support…" at bounding box center [594, 377] width 700 height 282
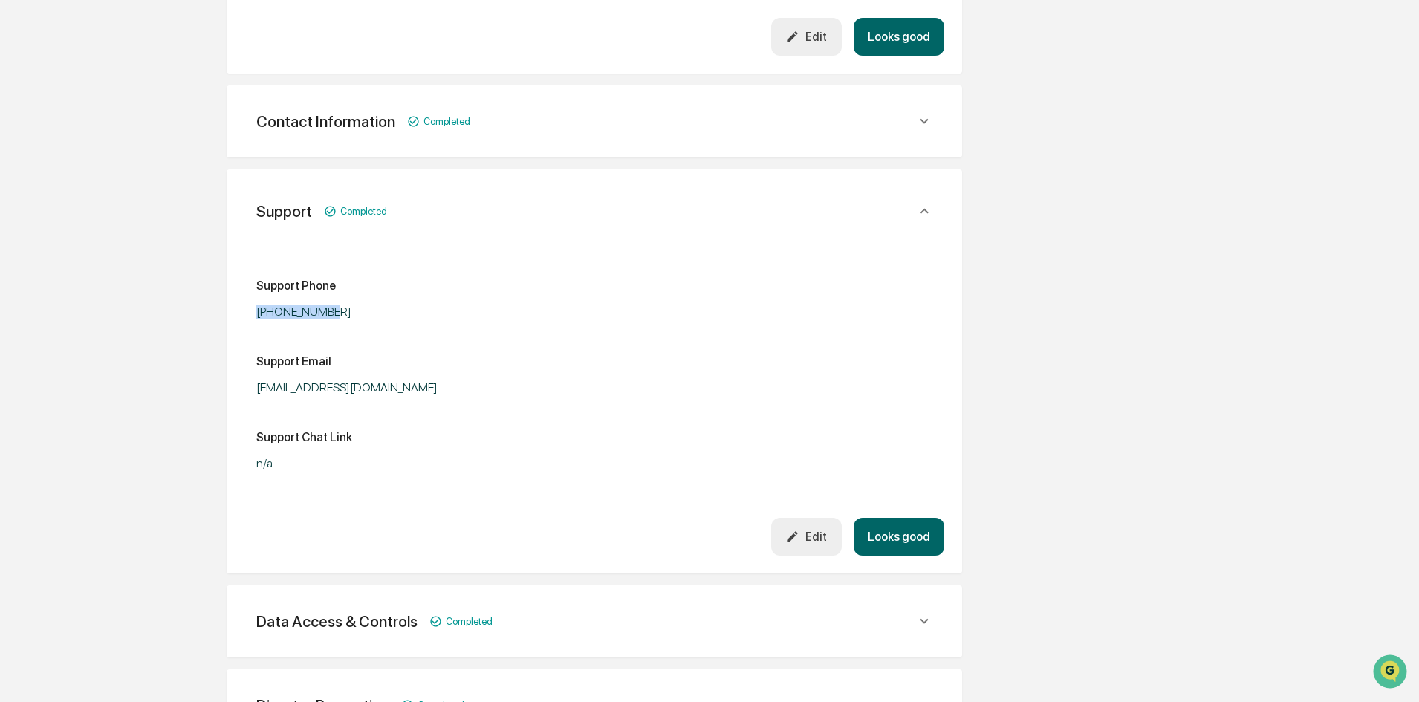
copy div "[PHONE_NUMBER]"
click at [225, 368] on div "Review Vendor Data Review the vendor's information and fill in any missing fiel…" at bounding box center [594, 187] width 817 height 1435
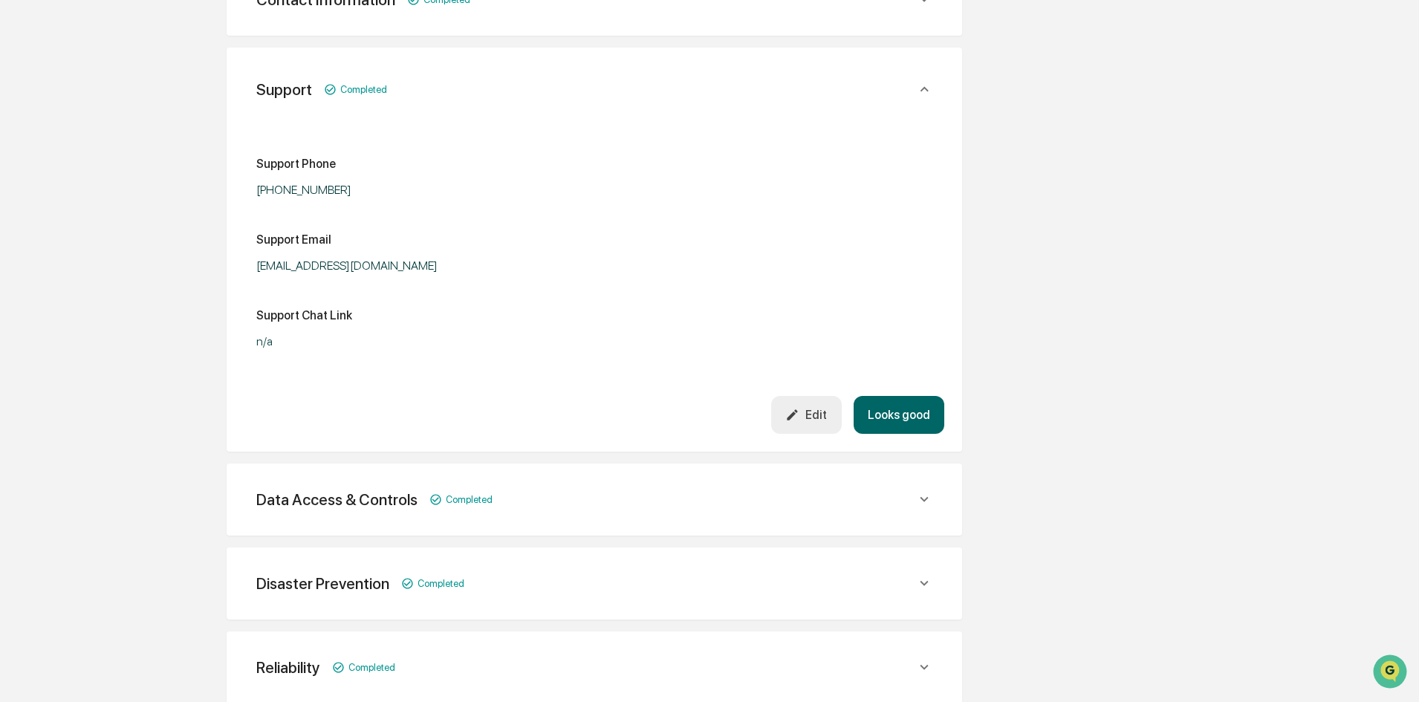
scroll to position [856, 0]
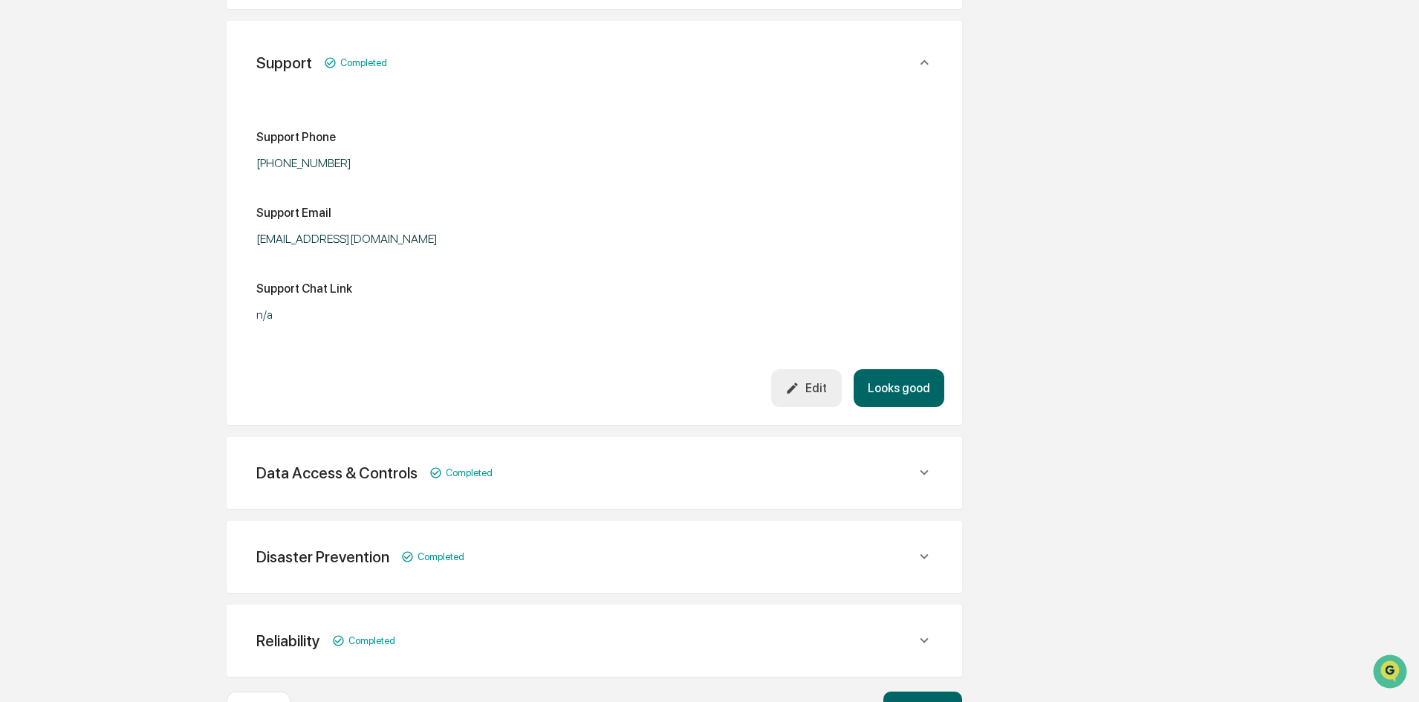
click at [893, 376] on button "Looks good" at bounding box center [899, 388] width 91 height 38
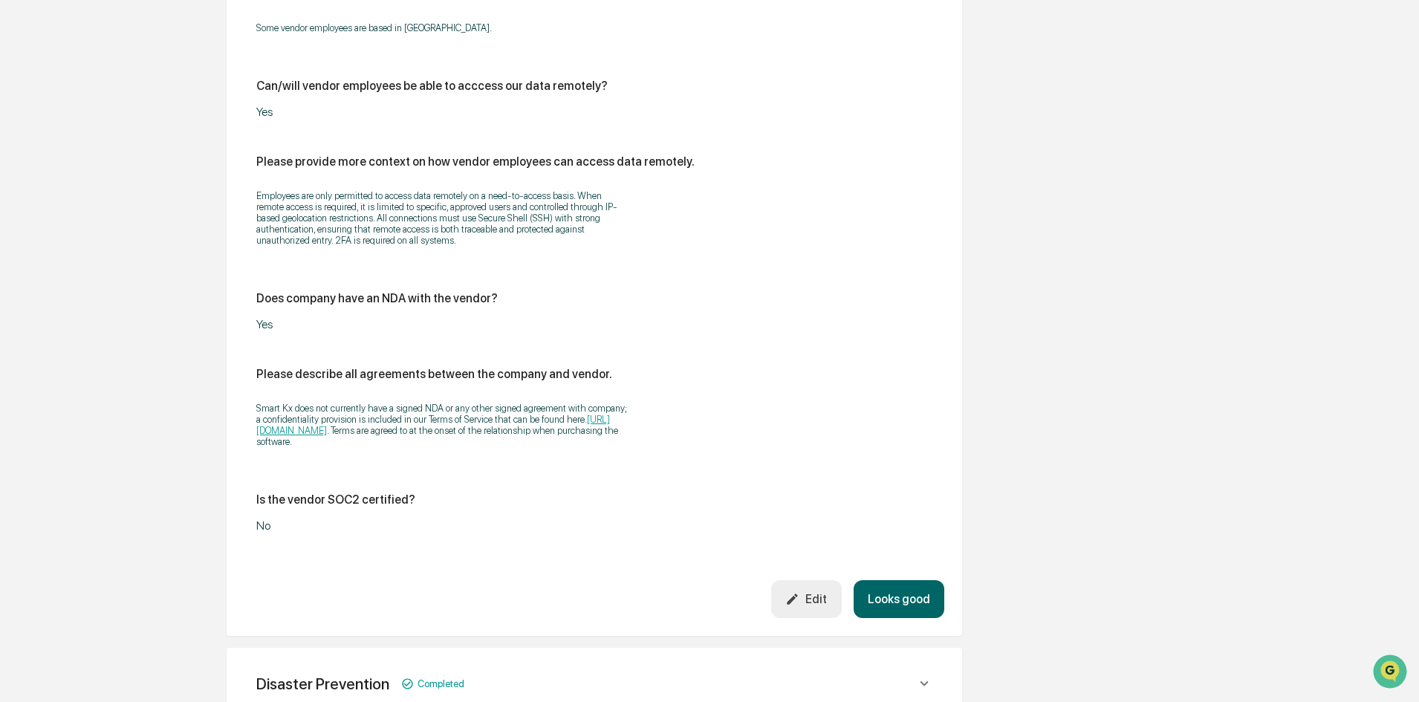
scroll to position [2128, 0]
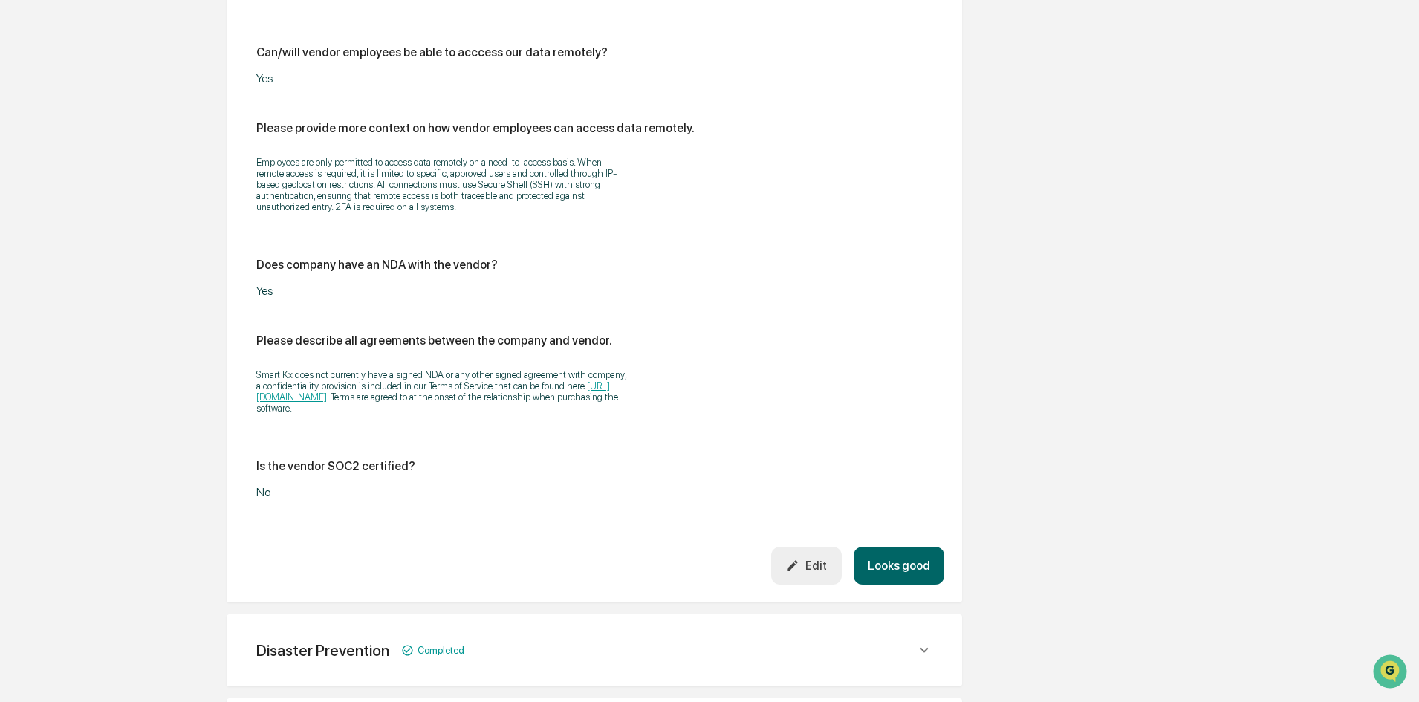
click at [892, 548] on button "Looks good" at bounding box center [899, 566] width 91 height 38
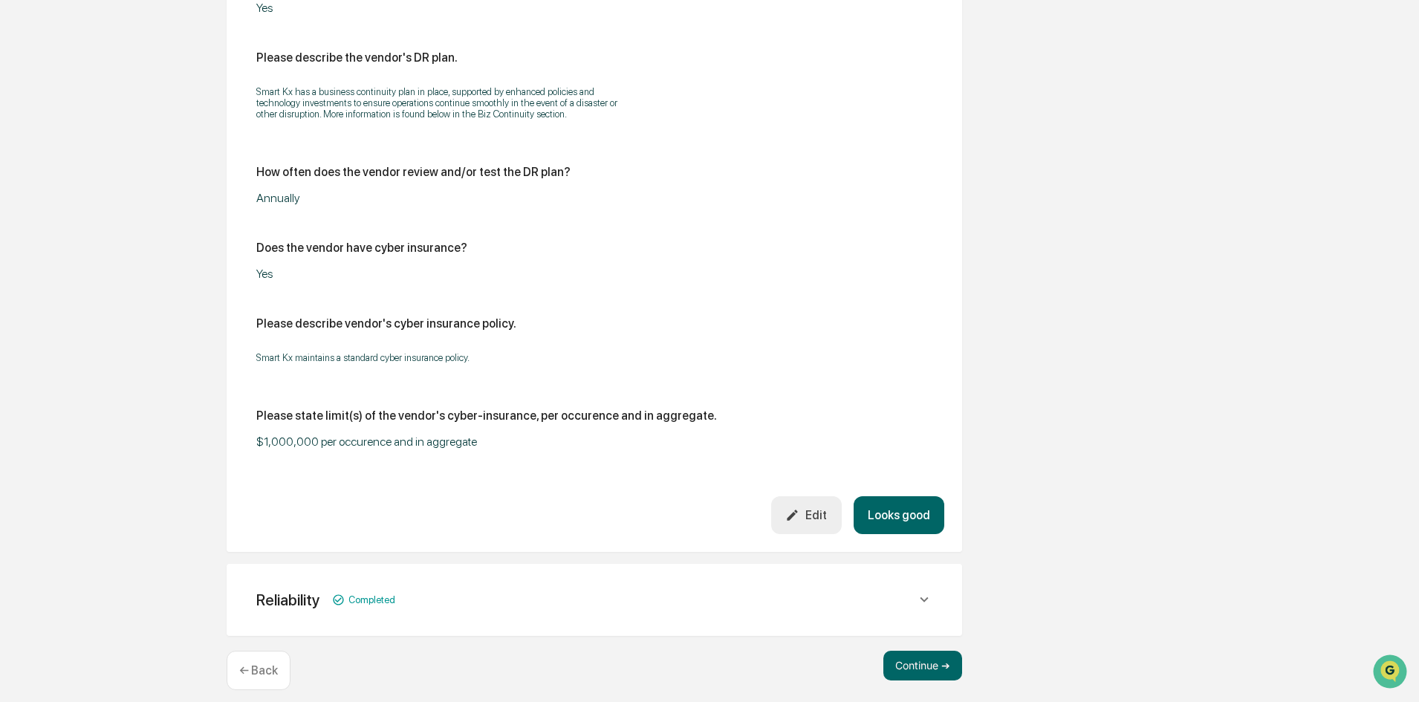
scroll to position [1180, 0]
click at [914, 496] on button "Looks good" at bounding box center [899, 514] width 91 height 38
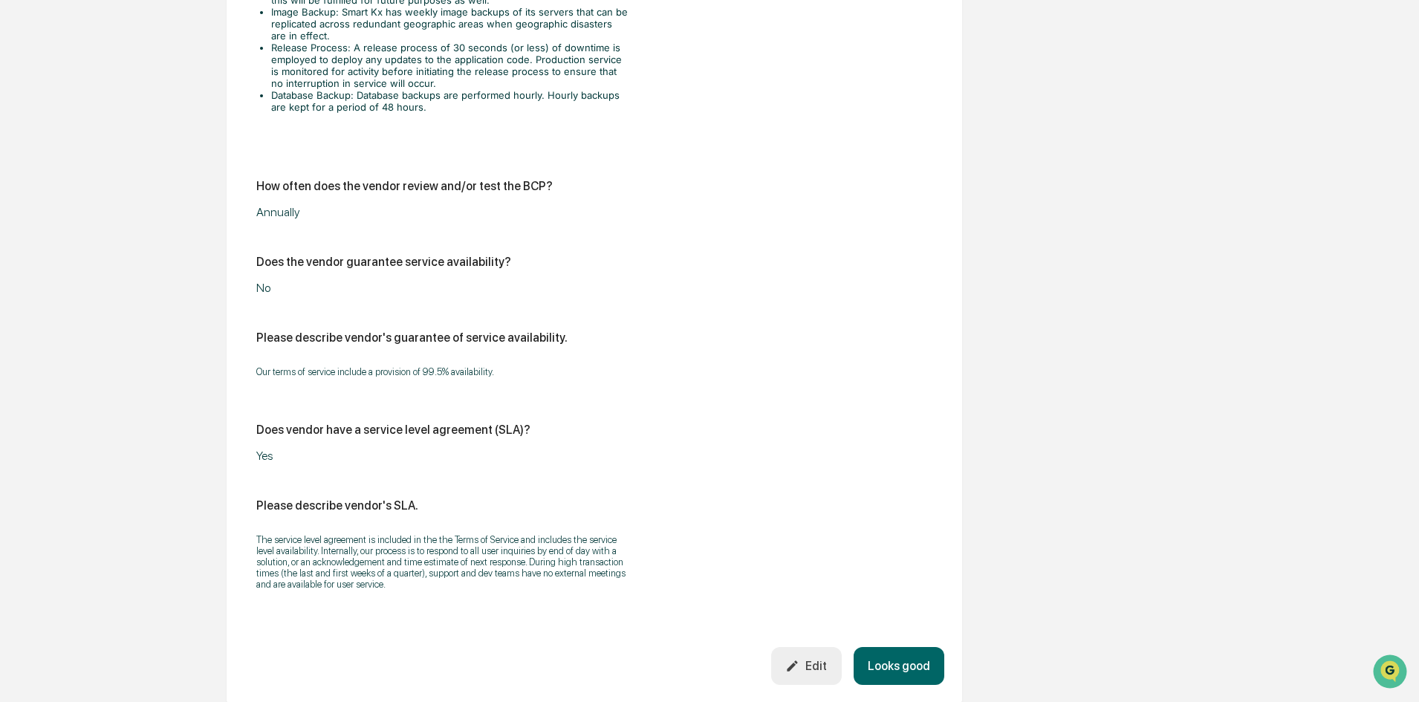
scroll to position [1473, 0]
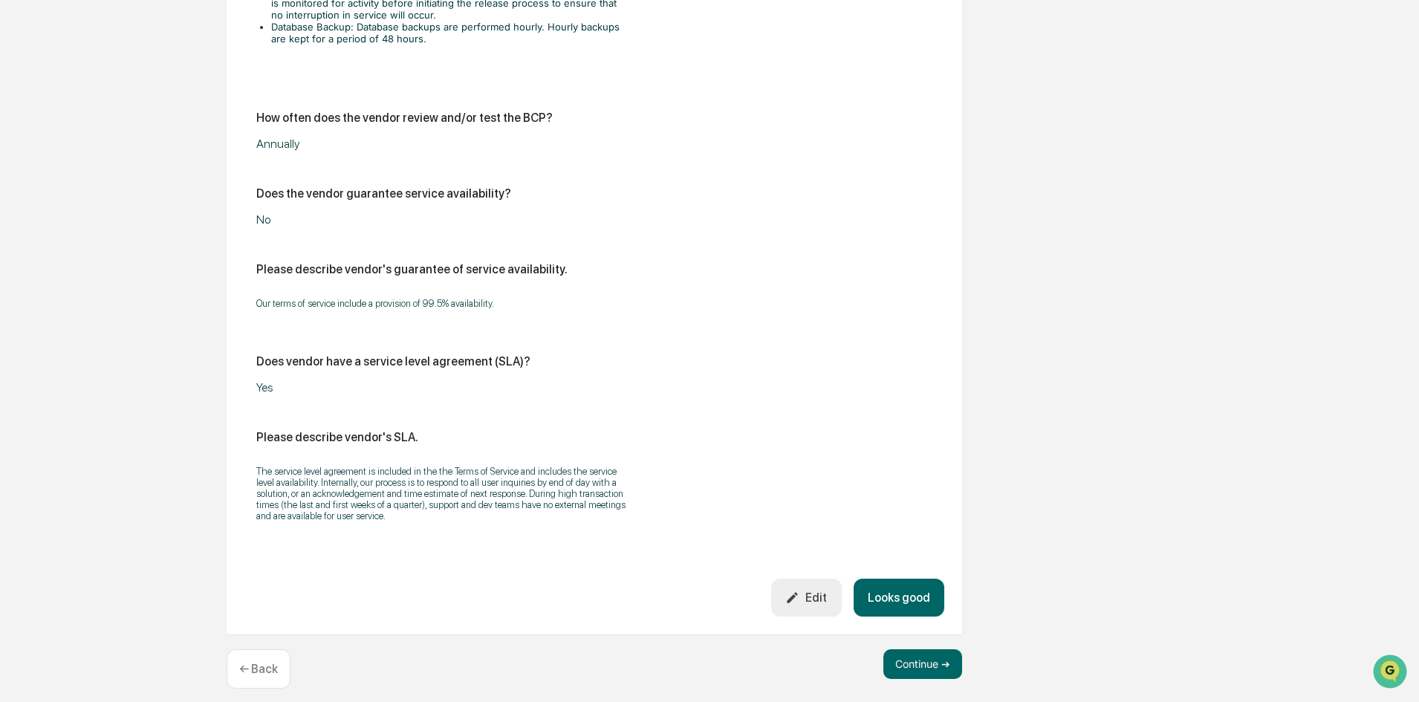
click at [895, 591] on button "Looks good" at bounding box center [899, 598] width 91 height 38
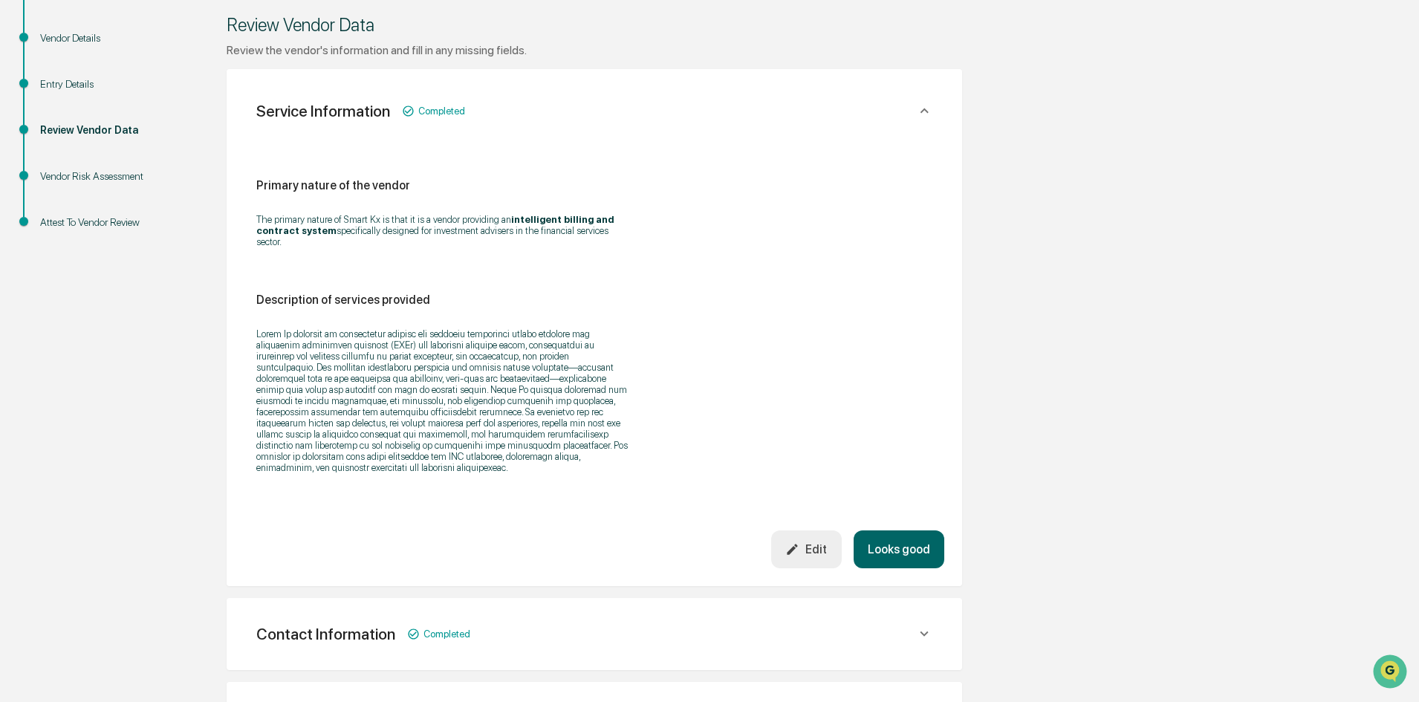
click at [925, 533] on button "Looks good" at bounding box center [899, 549] width 91 height 38
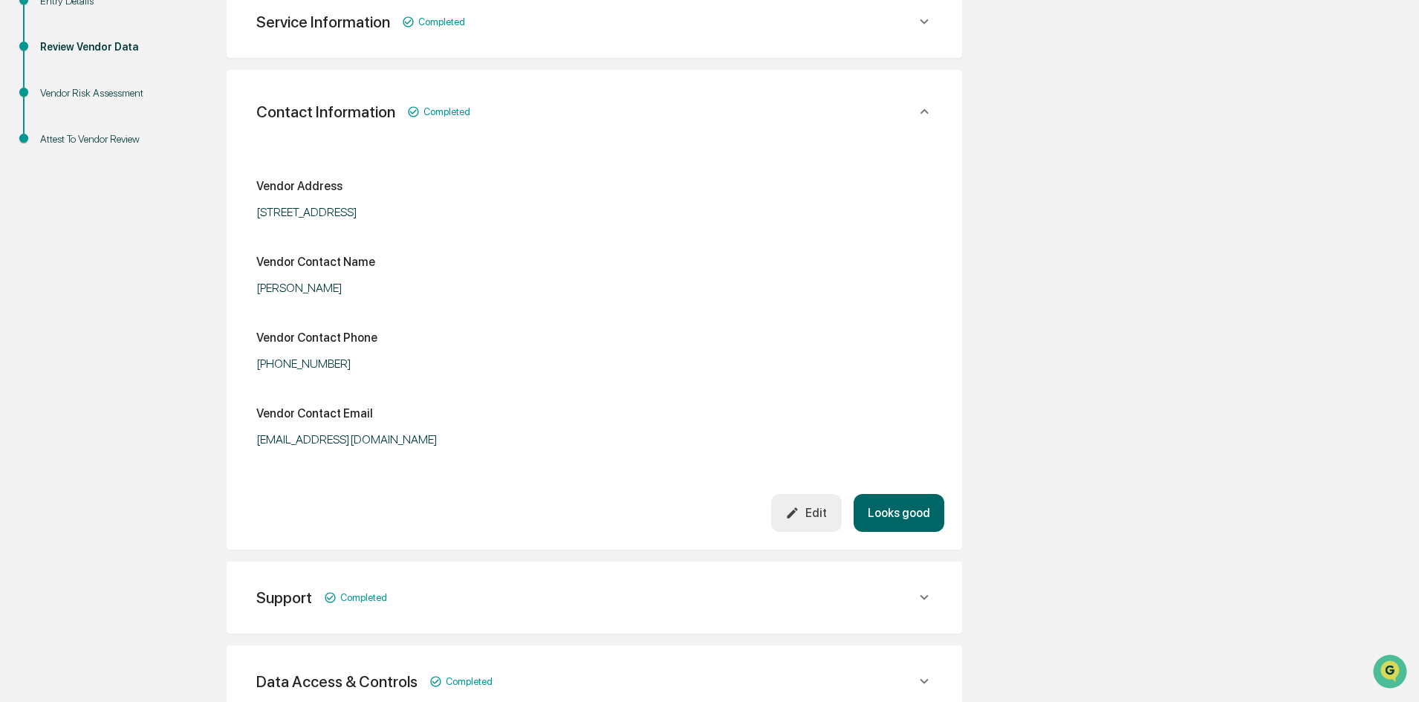
scroll to position [540, 0]
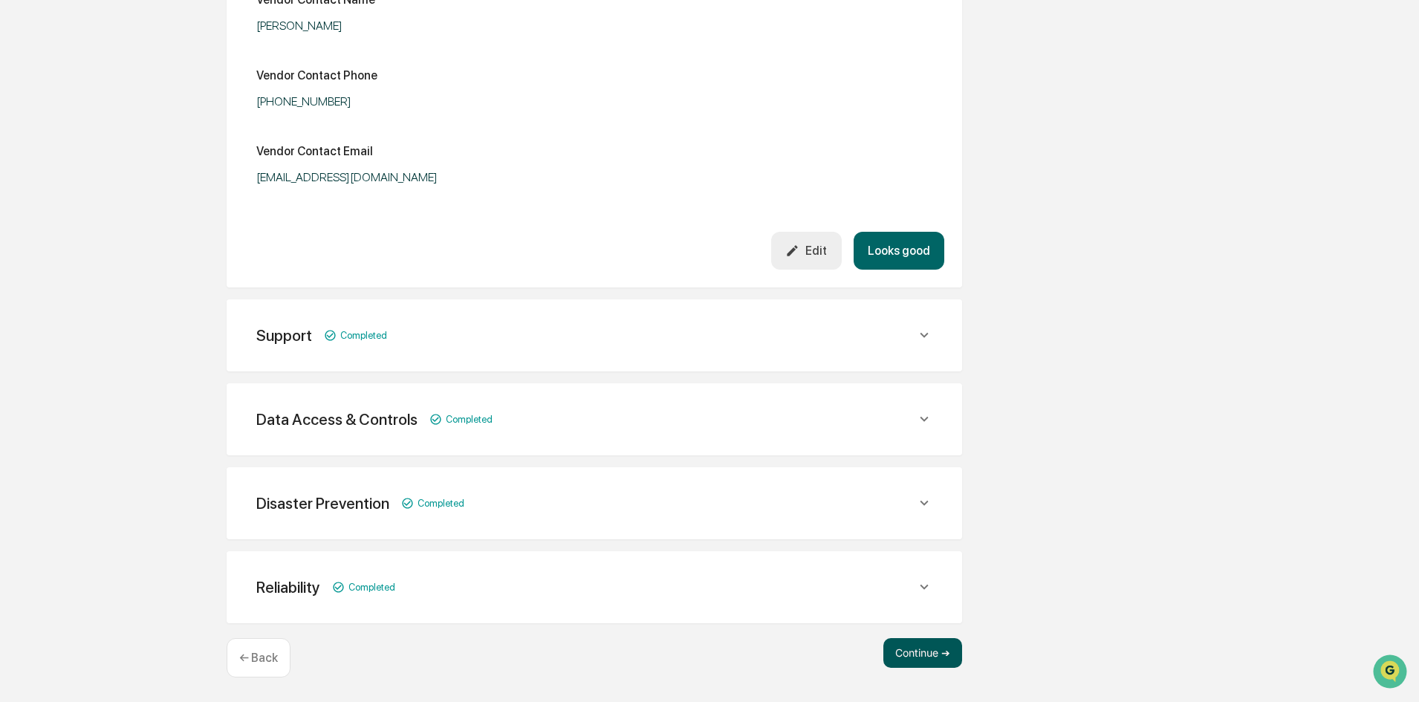
click at [935, 649] on button "Continue ➔" at bounding box center [922, 653] width 79 height 30
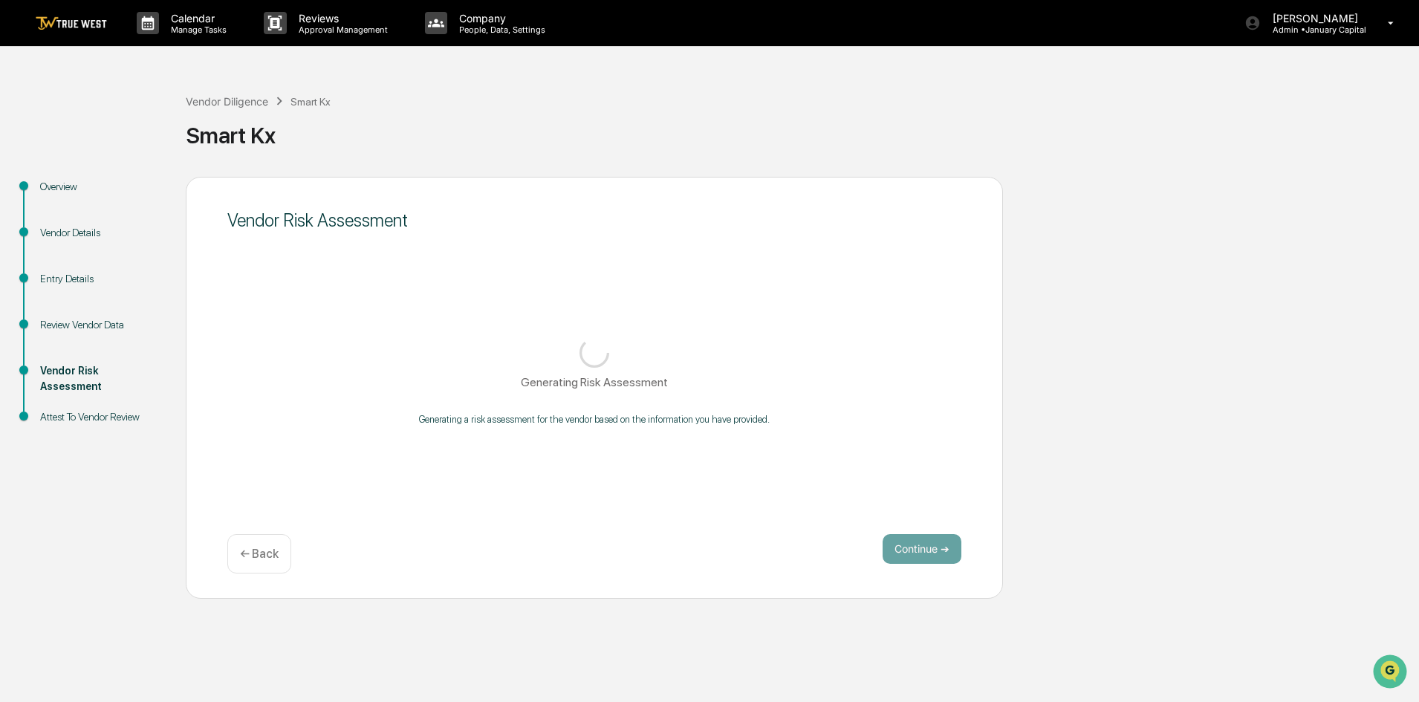
scroll to position [0, 0]
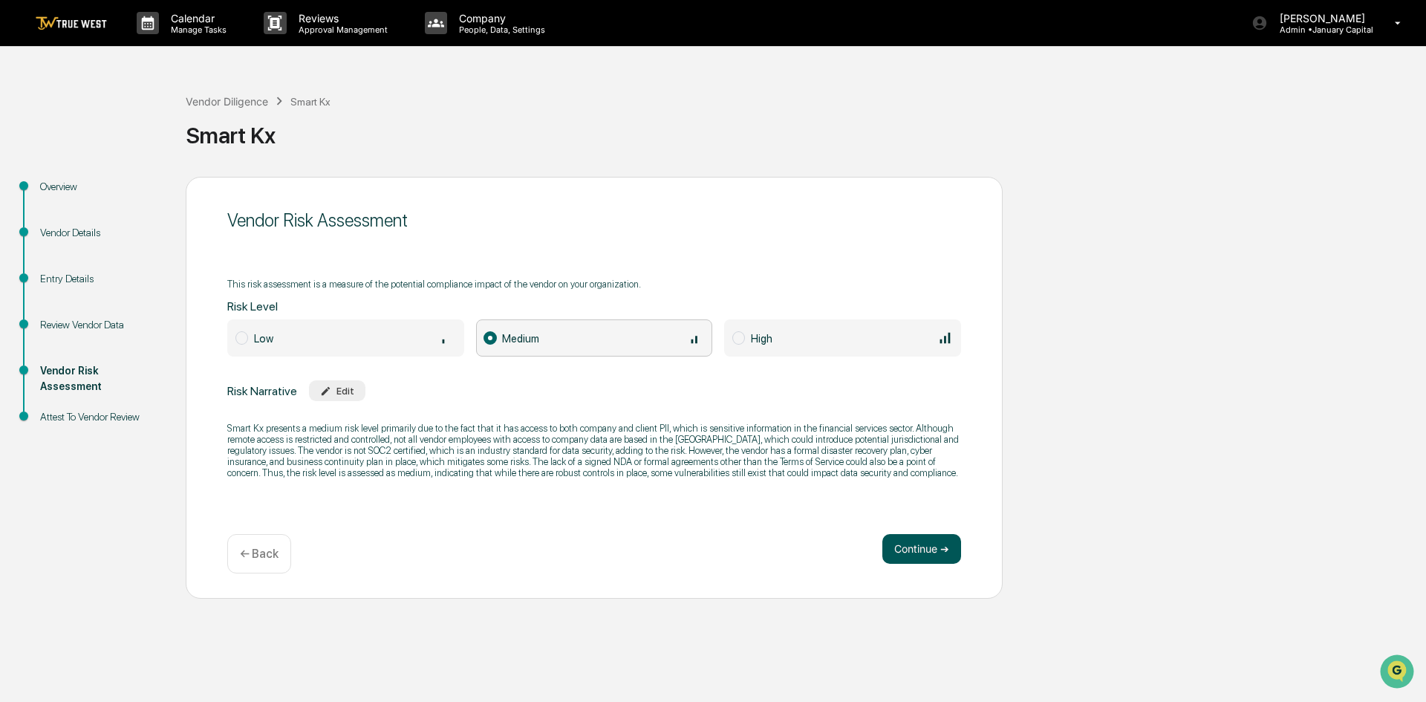
click at [923, 544] on button "Continue ➔" at bounding box center [922, 549] width 79 height 30
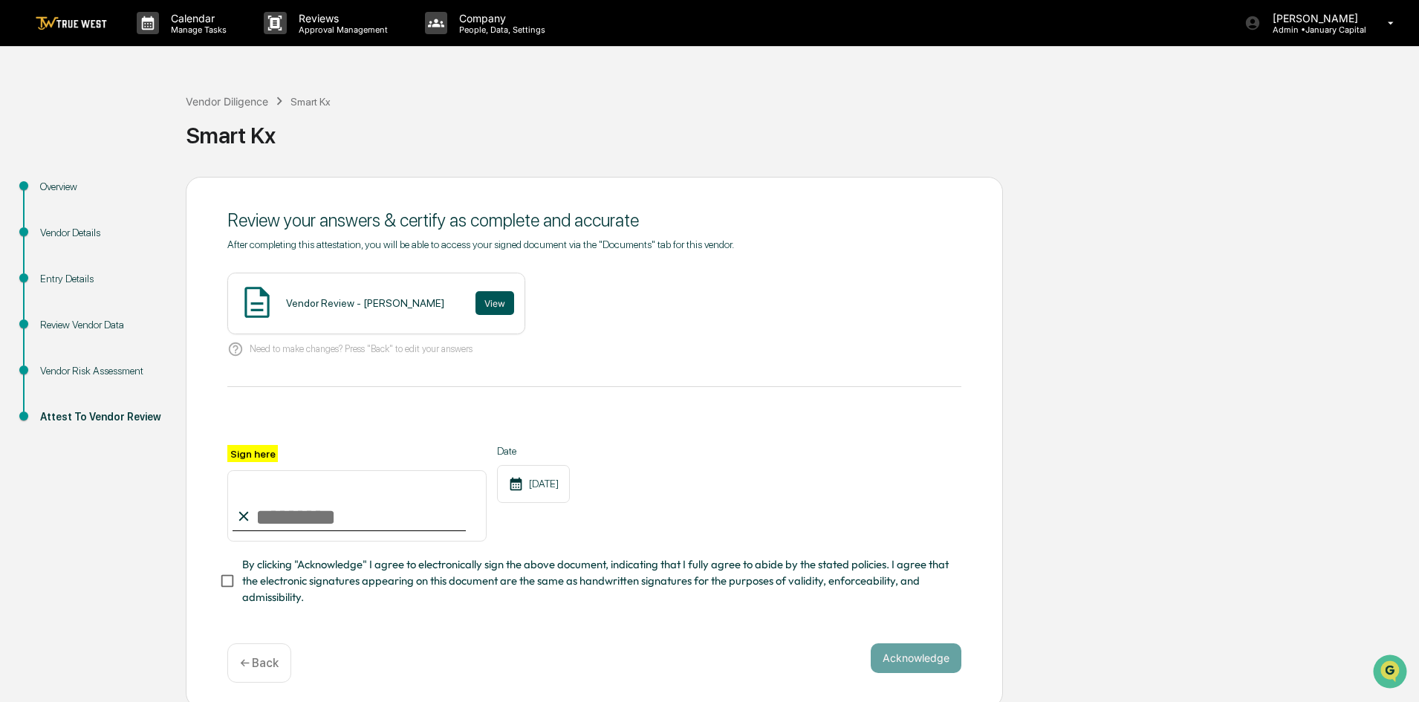
click at [475, 301] on button "View" at bounding box center [494, 303] width 39 height 24
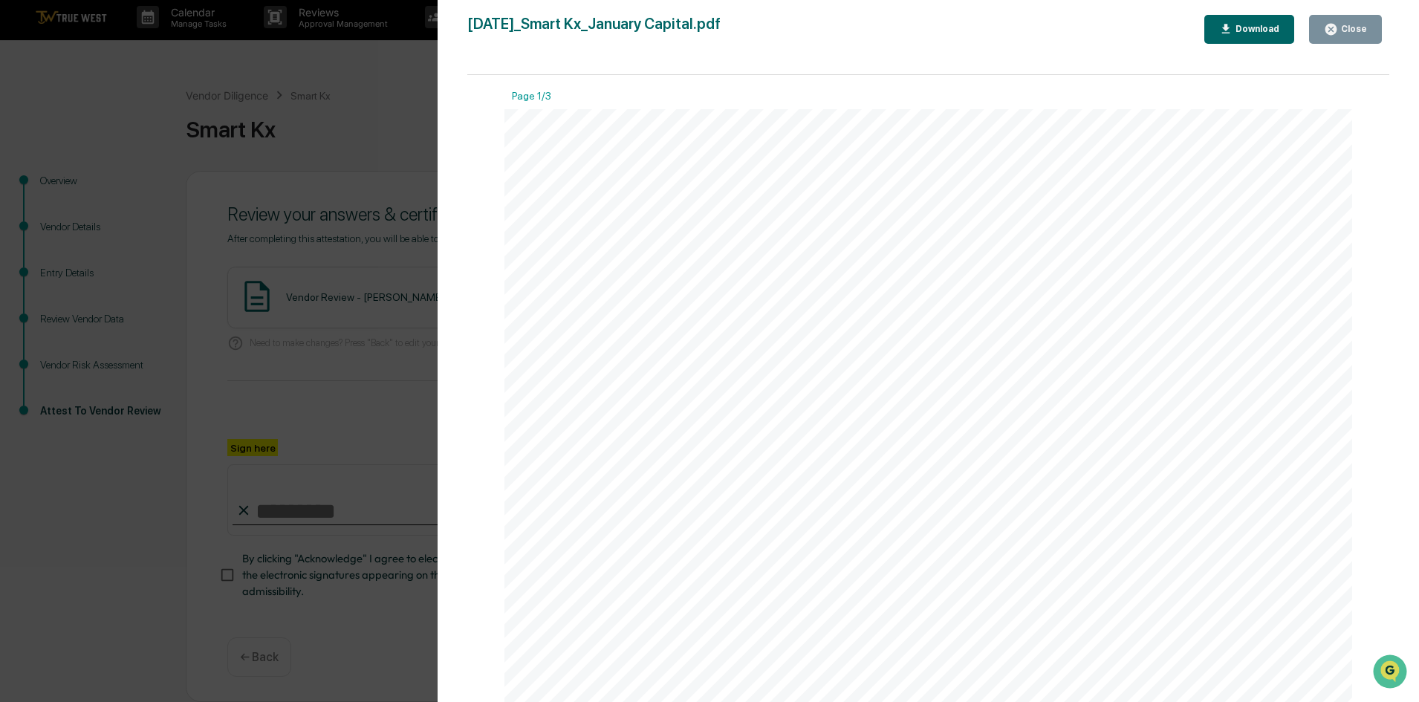
click at [1267, 27] on div "Download" at bounding box center [1255, 29] width 47 height 10
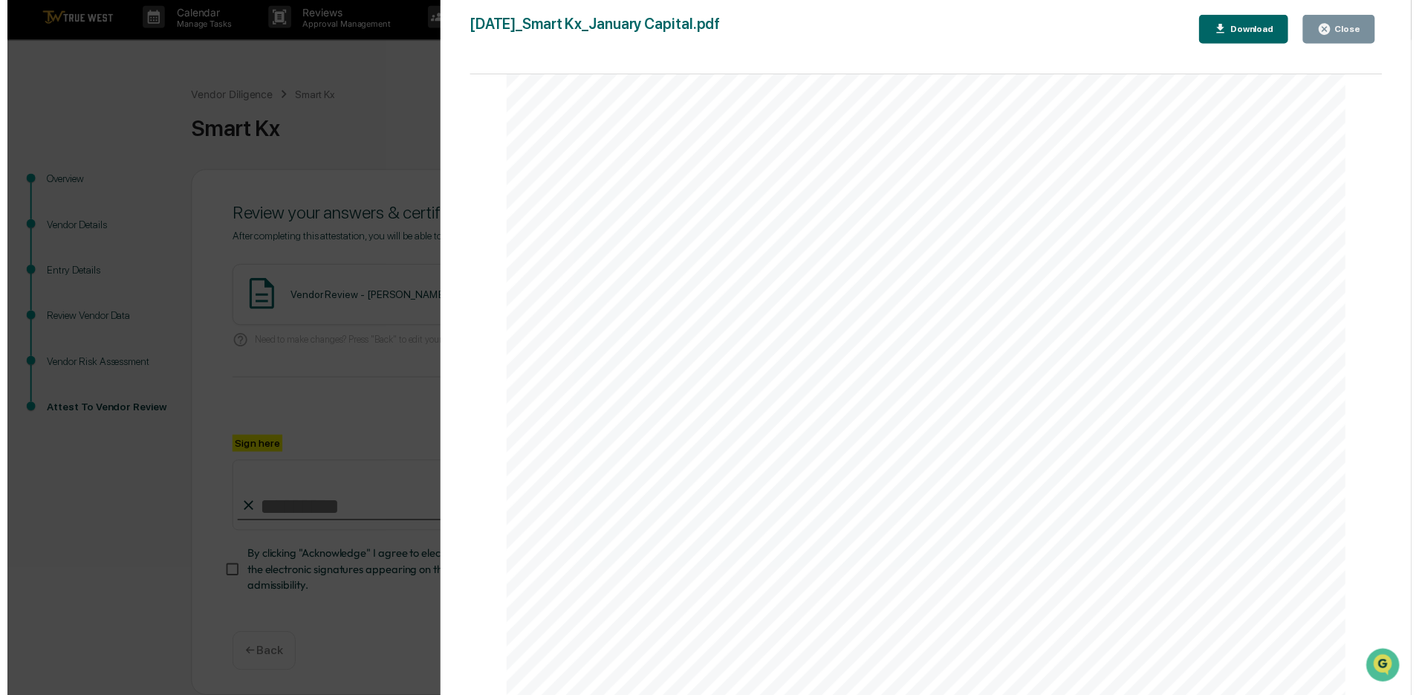
scroll to position [3102, 0]
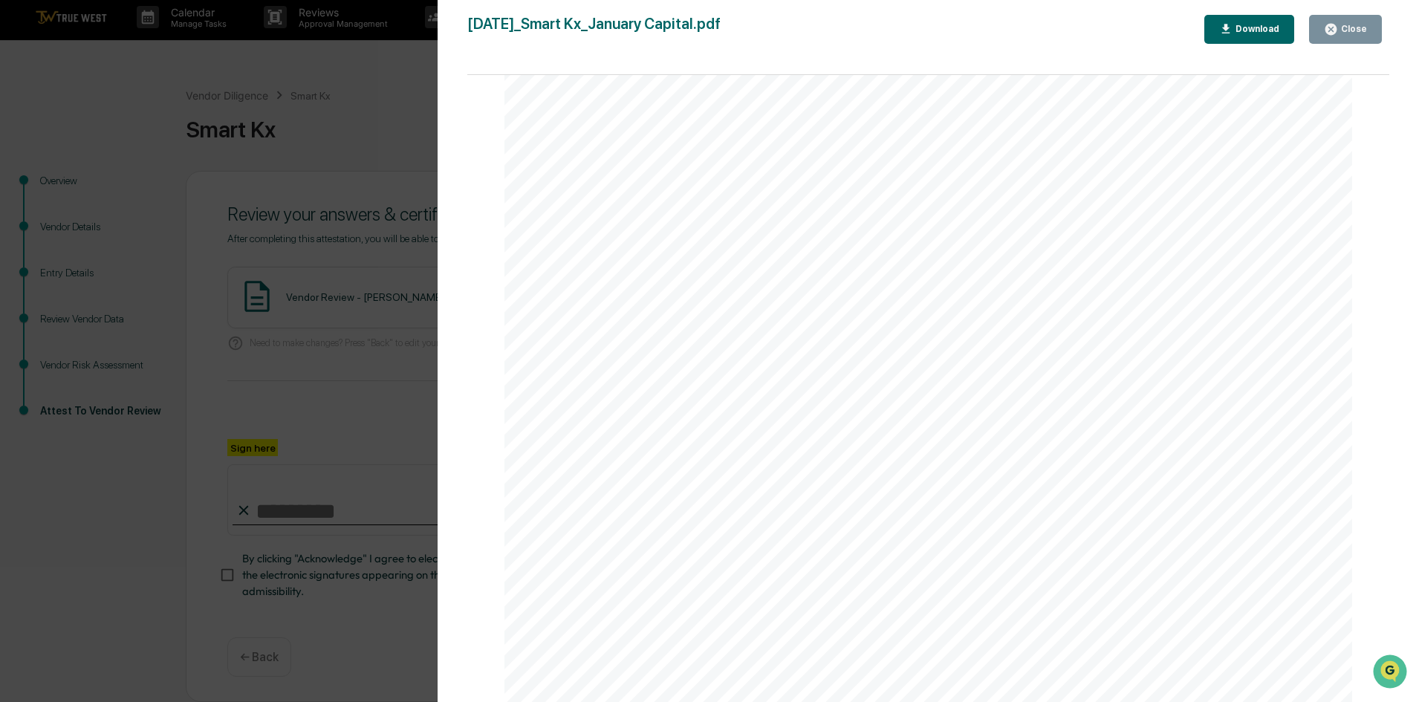
click at [1357, 27] on div "Close" at bounding box center [1352, 29] width 29 height 10
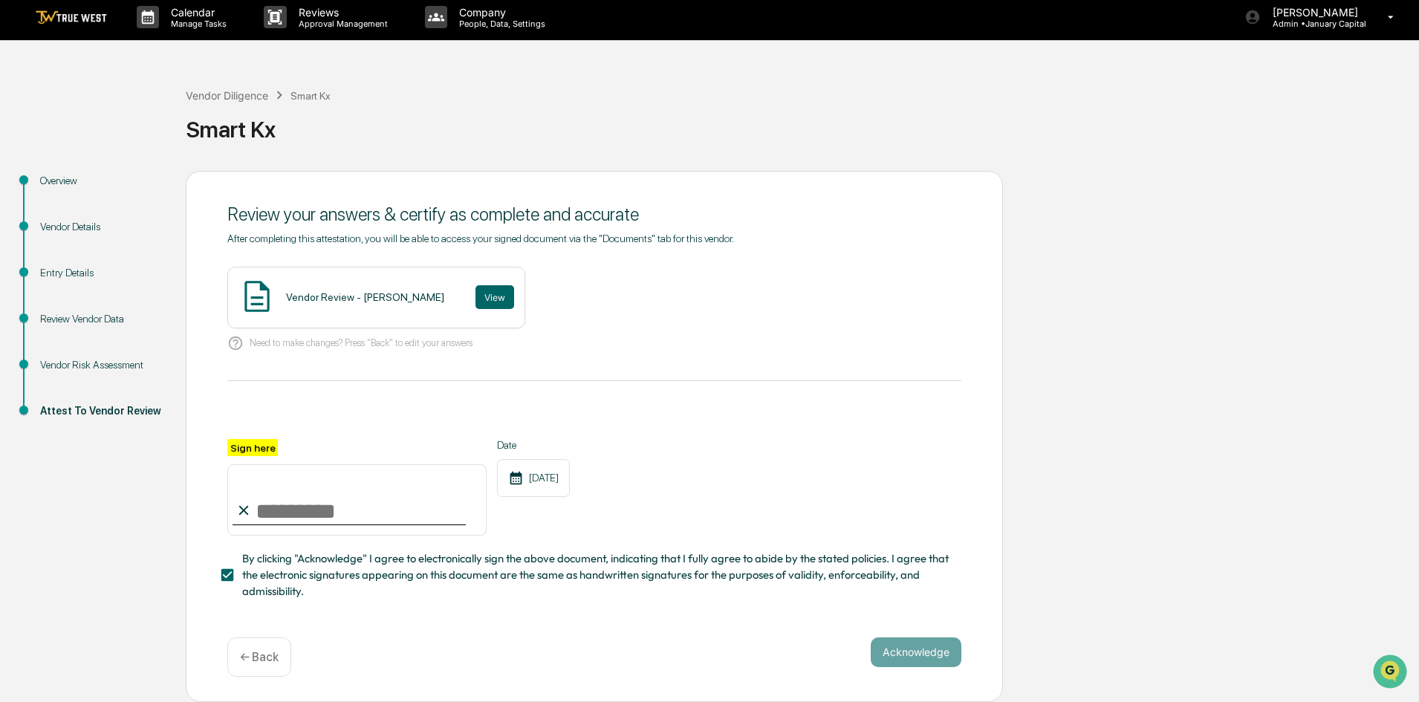
click at [323, 513] on input "Sign here" at bounding box center [356, 499] width 259 height 71
type input "**********"
click at [550, 574] on span "By clicking "Acknowledge" I agree to electronically sign the above document, in…" at bounding box center [595, 575] width 707 height 50
click at [348, 566] on span "By clicking "Acknowledge" I agree to electronically sign the above document, in…" at bounding box center [595, 575] width 707 height 50
click at [905, 648] on button "Acknowledge" at bounding box center [916, 652] width 91 height 30
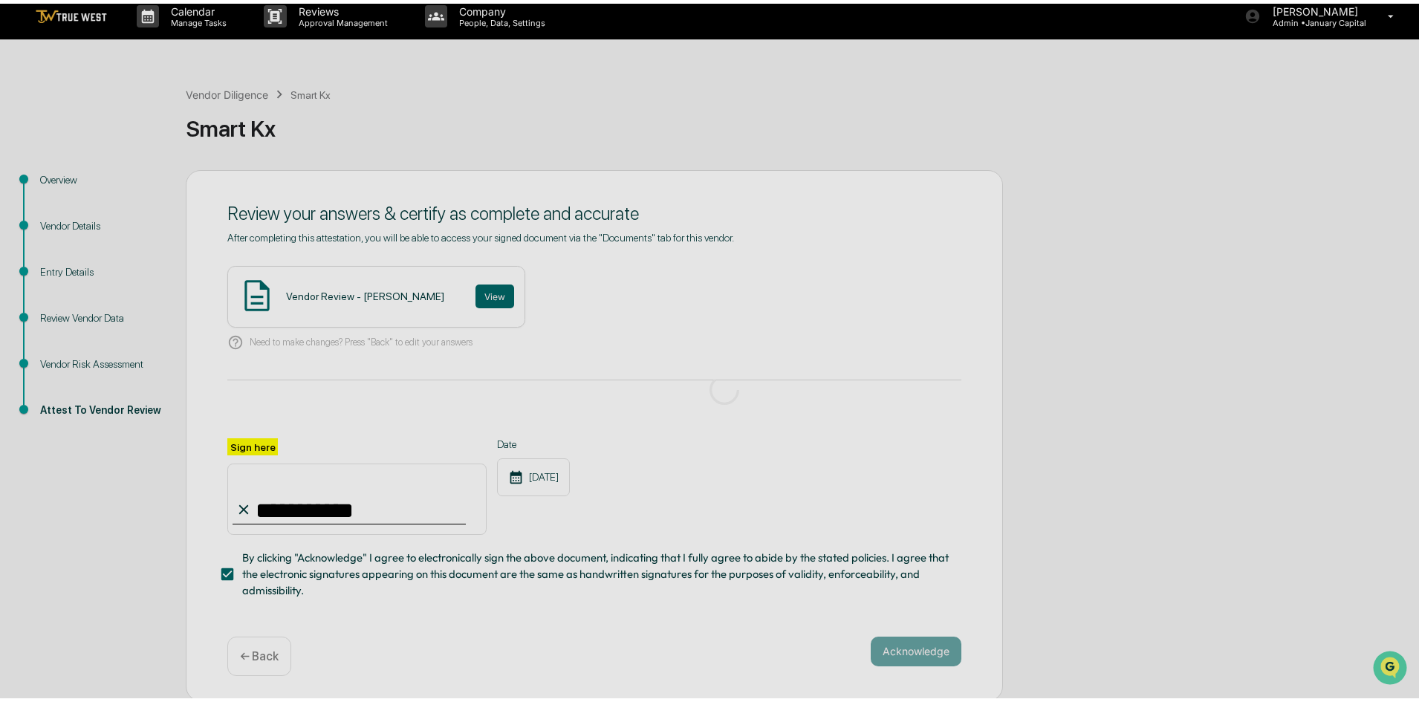
scroll to position [0, 0]
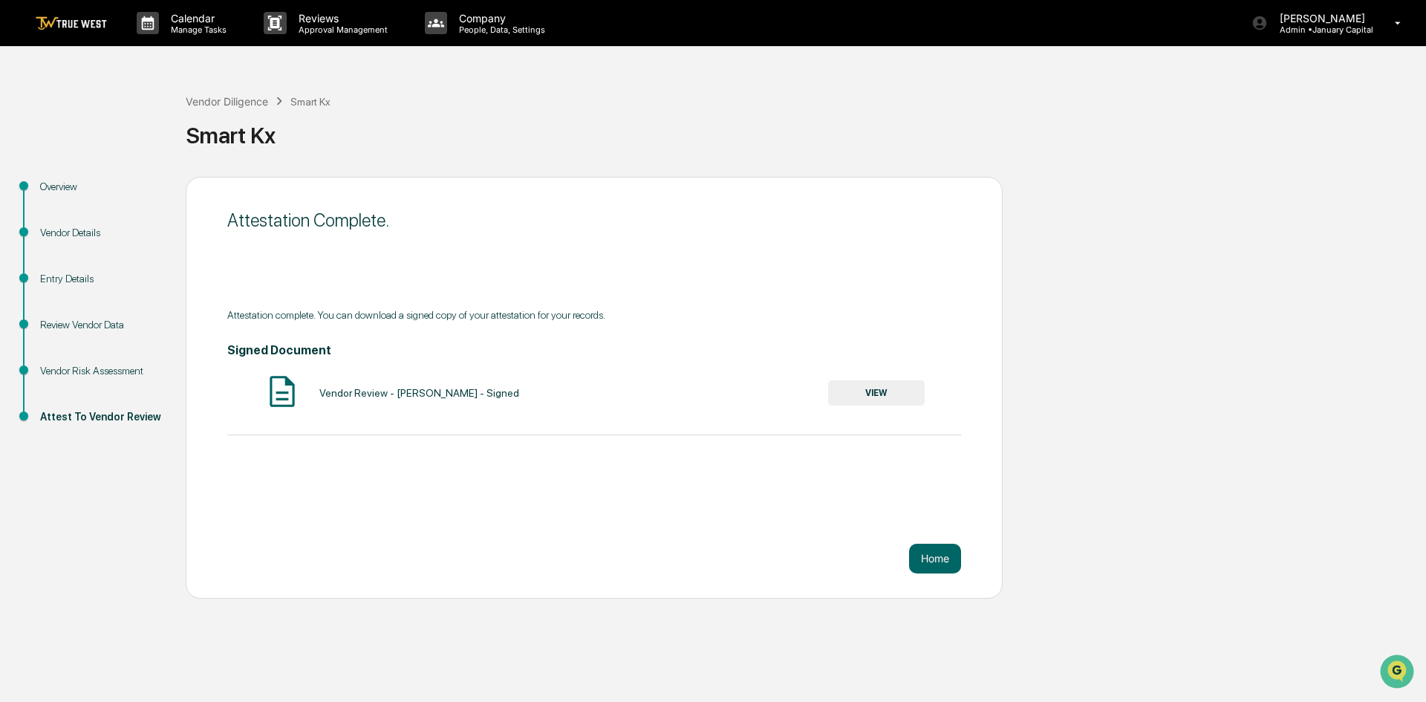
click at [95, 328] on div "Review Vendor Data" at bounding box center [101, 325] width 122 height 16
click at [87, 324] on div "Review Vendor Data" at bounding box center [101, 325] width 122 height 16
click at [949, 556] on button "Home" at bounding box center [935, 559] width 52 height 30
